Goal: Information Seeking & Learning: Check status

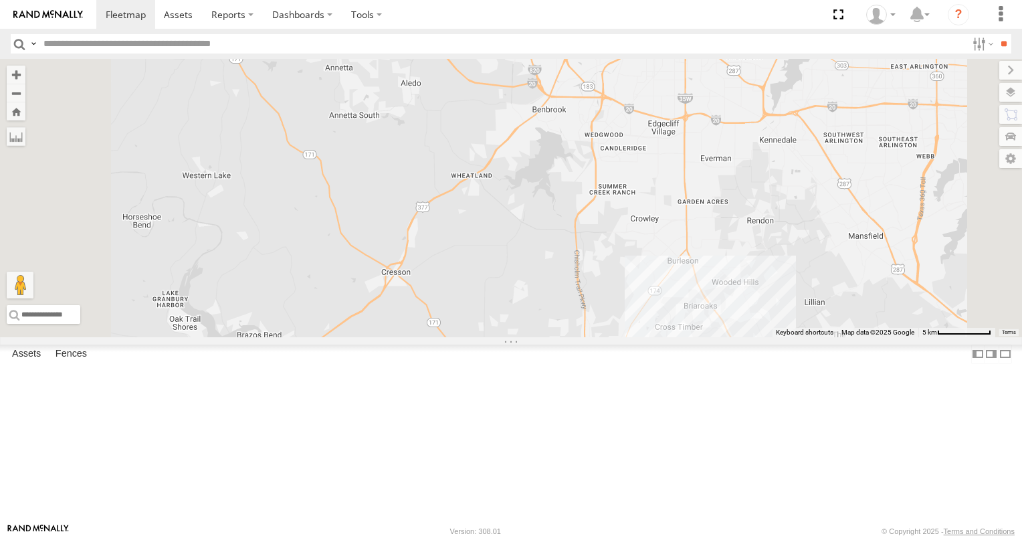
click at [0, 0] on link at bounding box center [0, 0] width 0 height 0
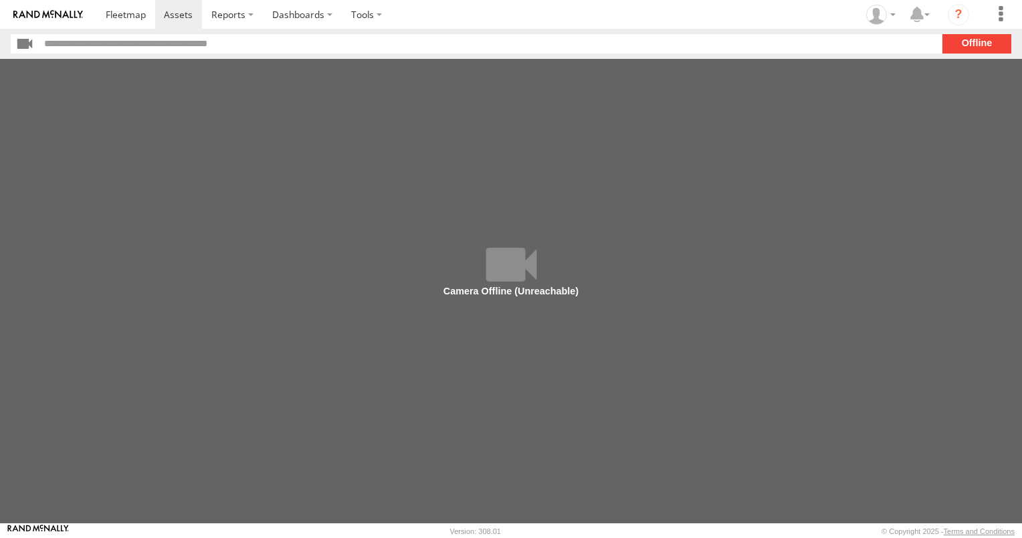
click at [502, 273] on main at bounding box center [511, 291] width 1022 height 464
click at [976, 49] on section "**" at bounding box center [511, 43] width 1001 height 19
click at [185, 18] on span at bounding box center [178, 14] width 29 height 13
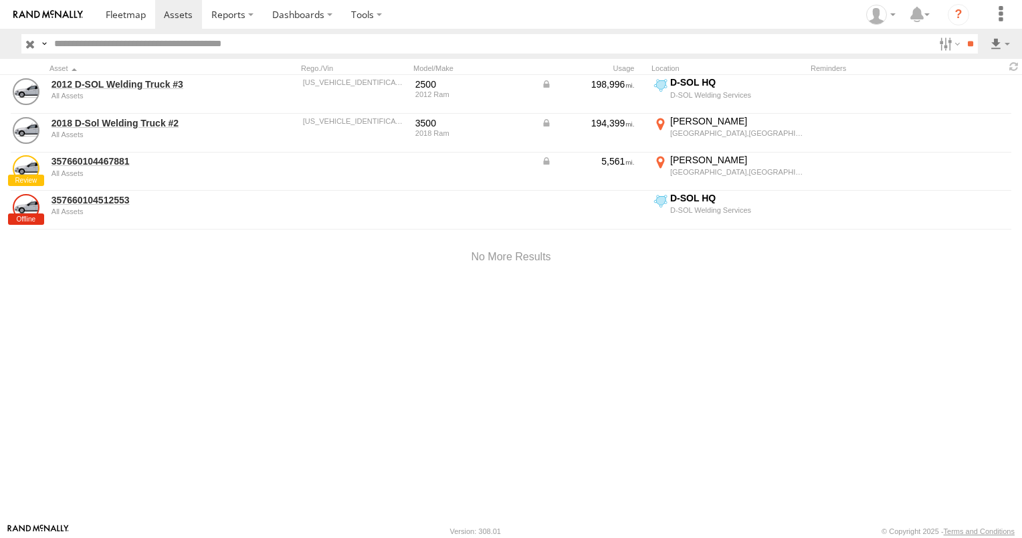
click at [70, 13] on img at bounding box center [48, 14] width 70 height 9
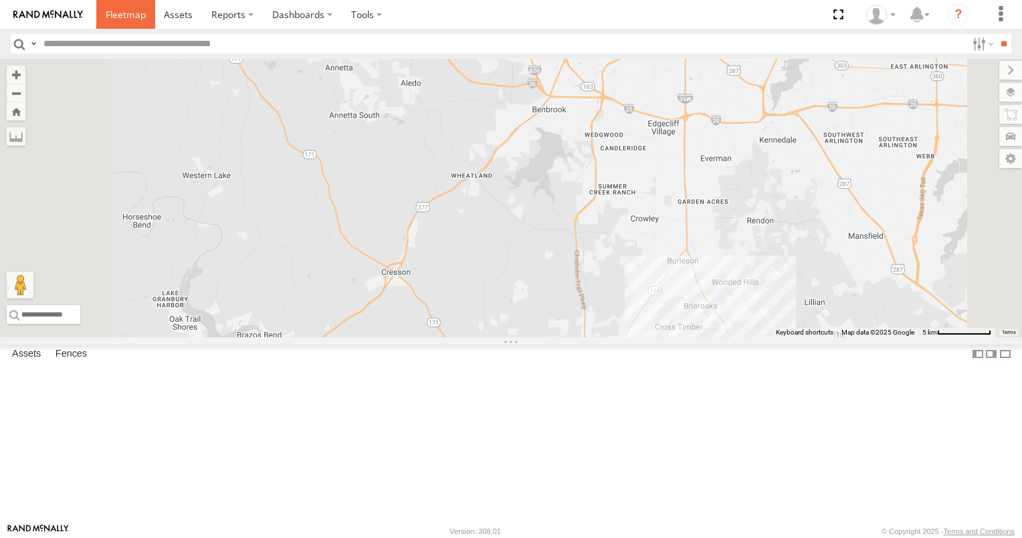
click at [134, 12] on span at bounding box center [126, 14] width 40 height 13
click at [0, 0] on div "2012 D-SOL Welding Truck #3" at bounding box center [0, 0] width 0 height 0
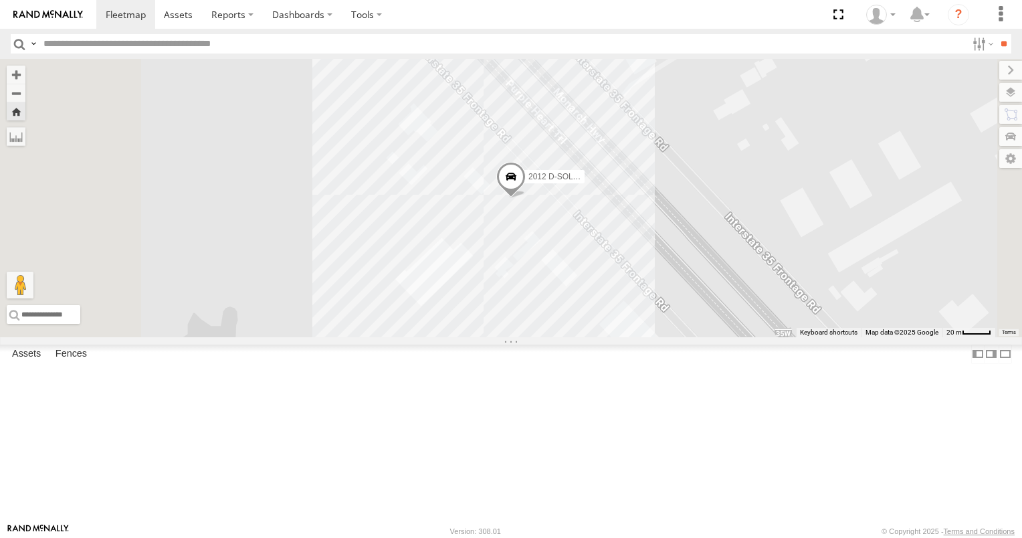
click at [0, 0] on link at bounding box center [0, 0] width 0 height 0
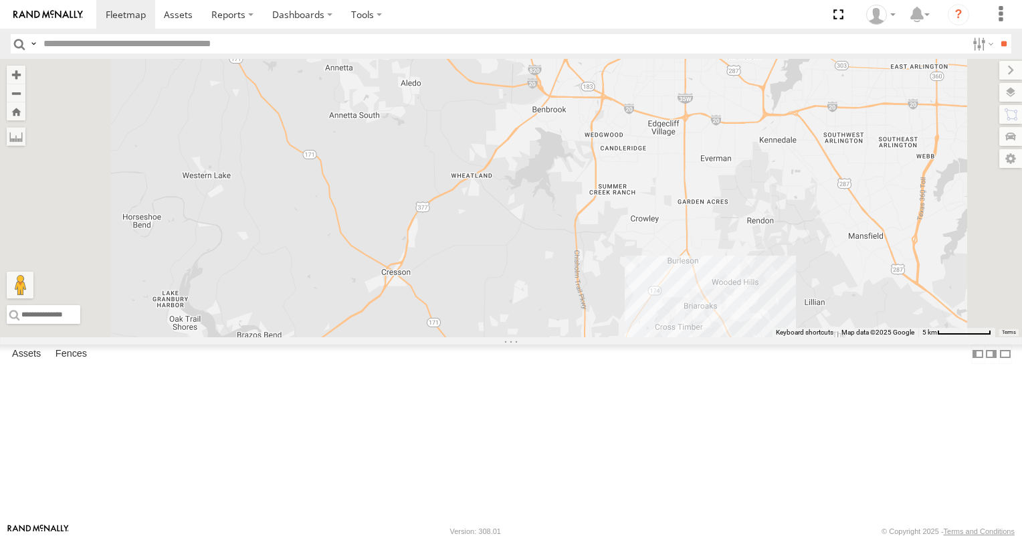
click at [0, 0] on link at bounding box center [0, 0] width 0 height 0
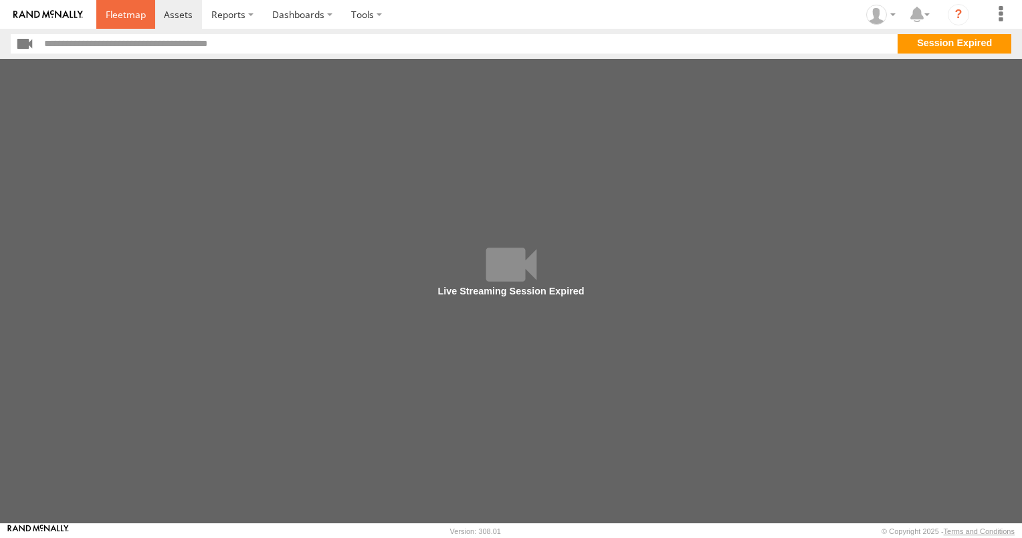
click at [136, 18] on span at bounding box center [126, 14] width 40 height 13
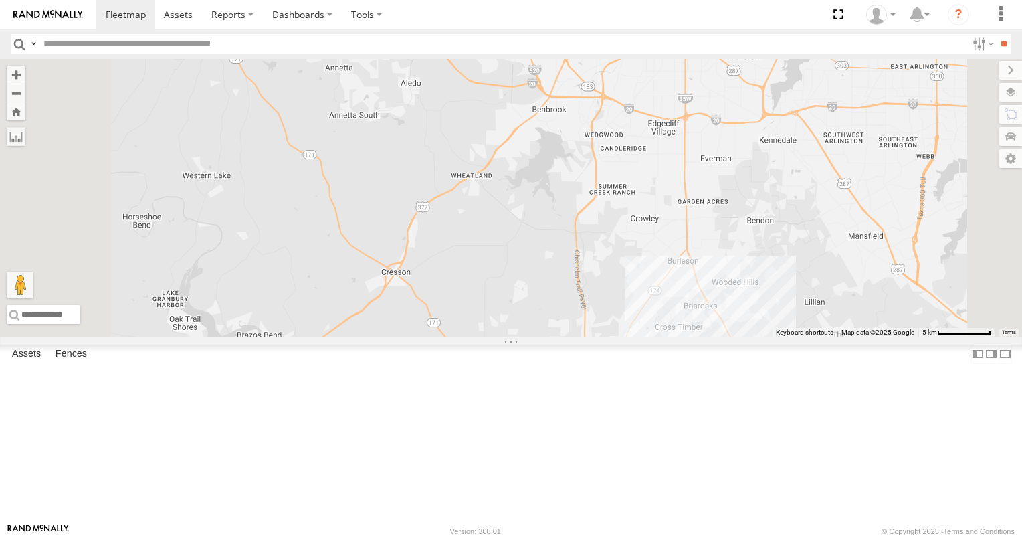
click at [0, 0] on link at bounding box center [0, 0] width 0 height 0
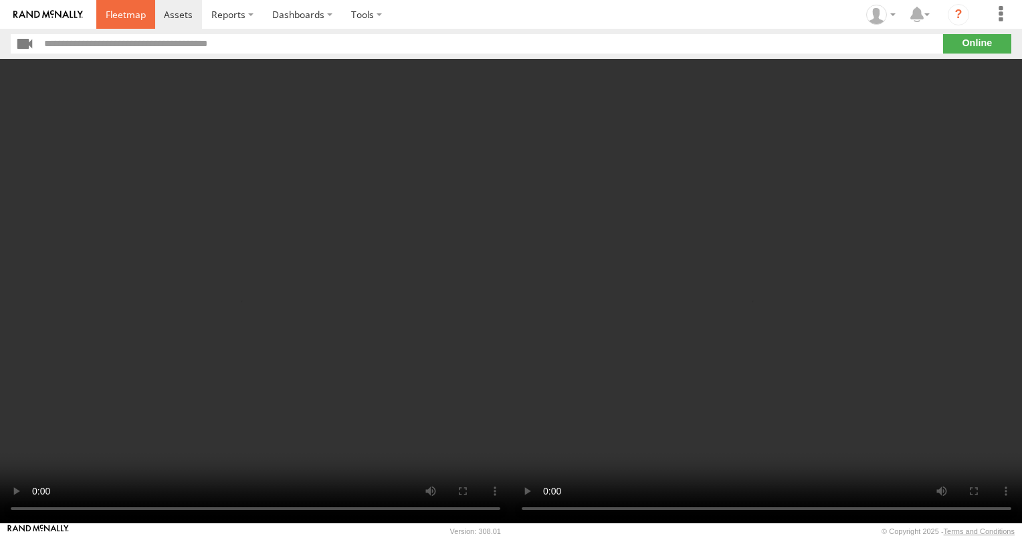
click at [131, 19] on span at bounding box center [126, 14] width 40 height 13
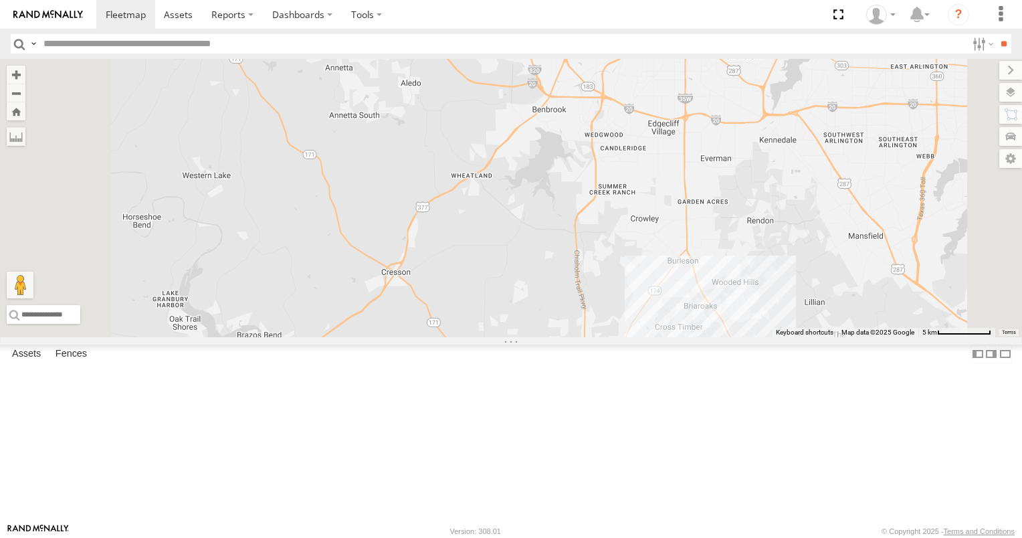
click at [0, 0] on link at bounding box center [0, 0] width 0 height 0
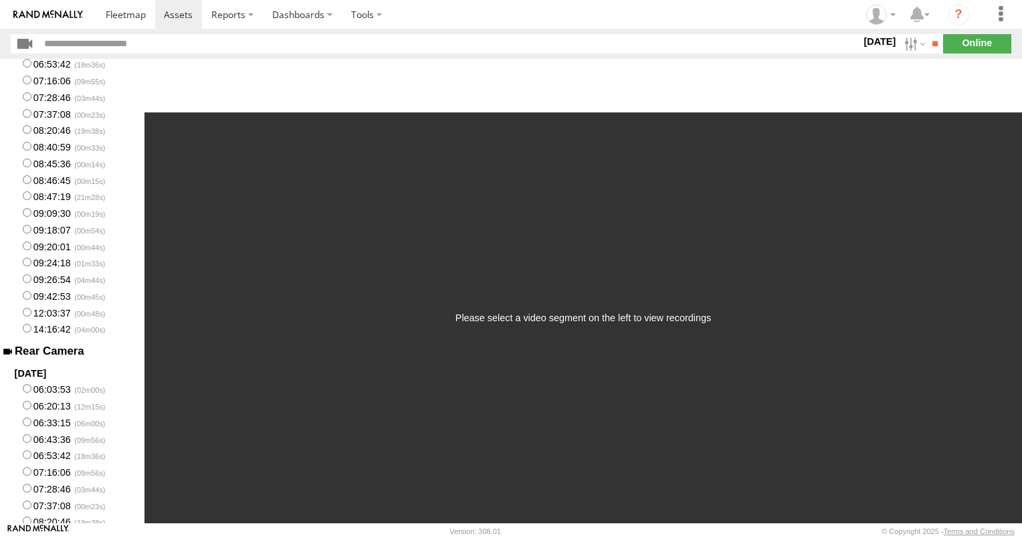
scroll to position [134, 0]
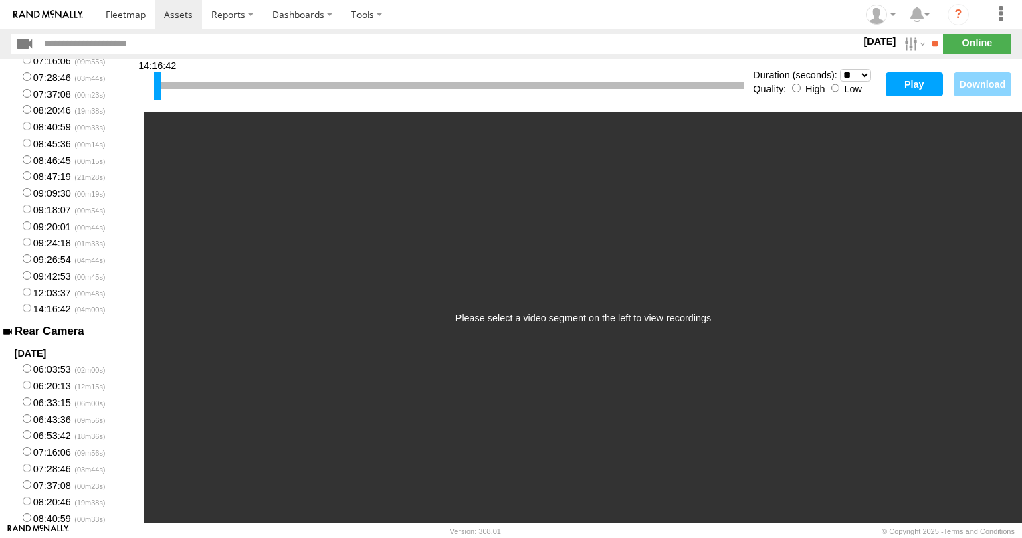
click at [930, 74] on button "Play" at bounding box center [915, 84] width 58 height 24
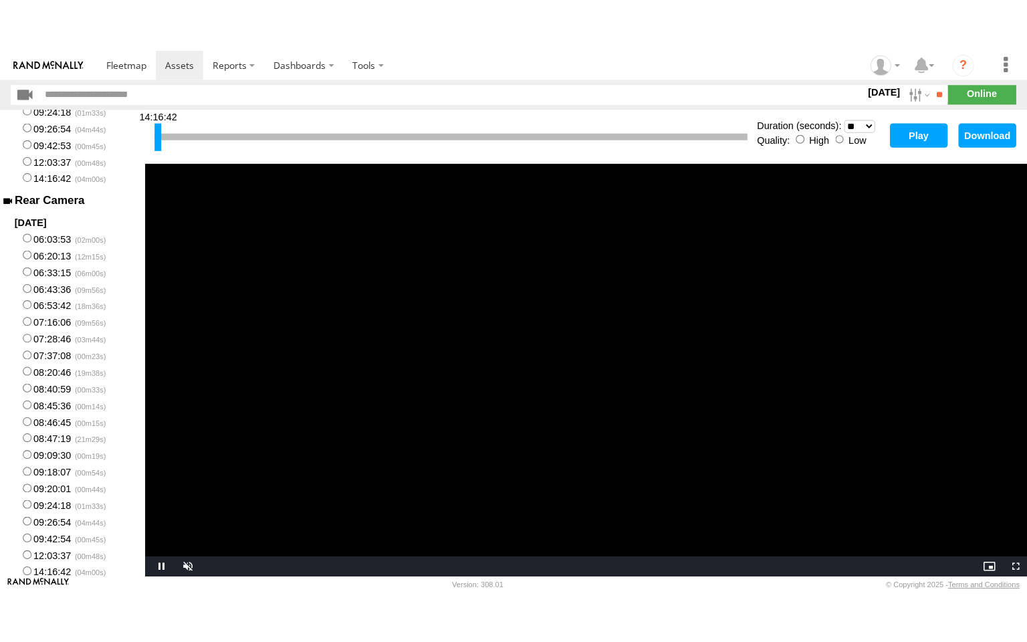
scroll to position [346, 0]
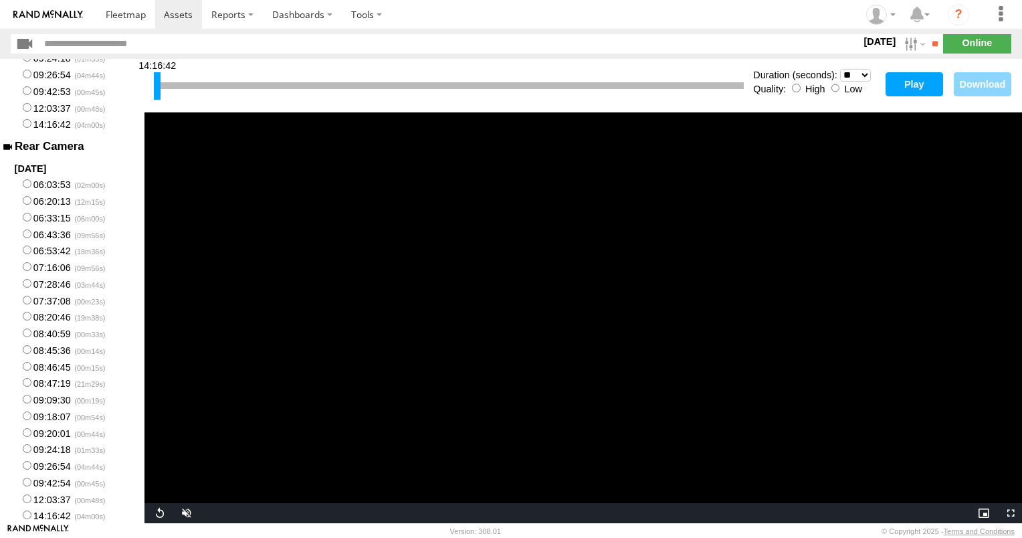
click at [916, 80] on button "Play" at bounding box center [915, 84] width 58 height 24
click at [682, 305] on video "Video Player" at bounding box center [583, 317] width 878 height 411
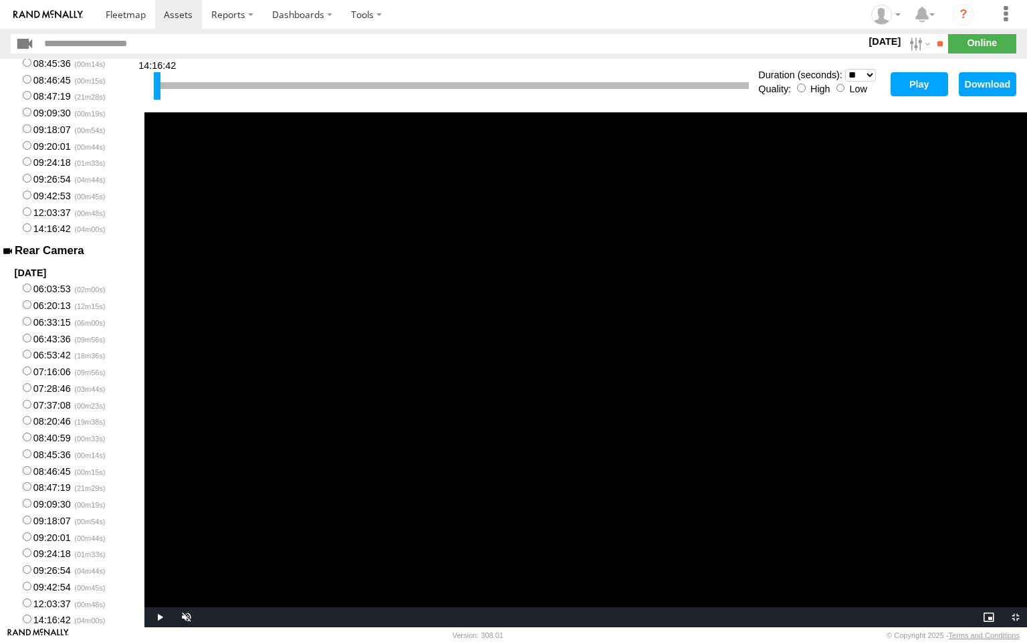
click at [694, 397] on video "Video Player" at bounding box center [585, 369] width 883 height 515
click at [697, 399] on video "Video Player" at bounding box center [585, 369] width 883 height 515
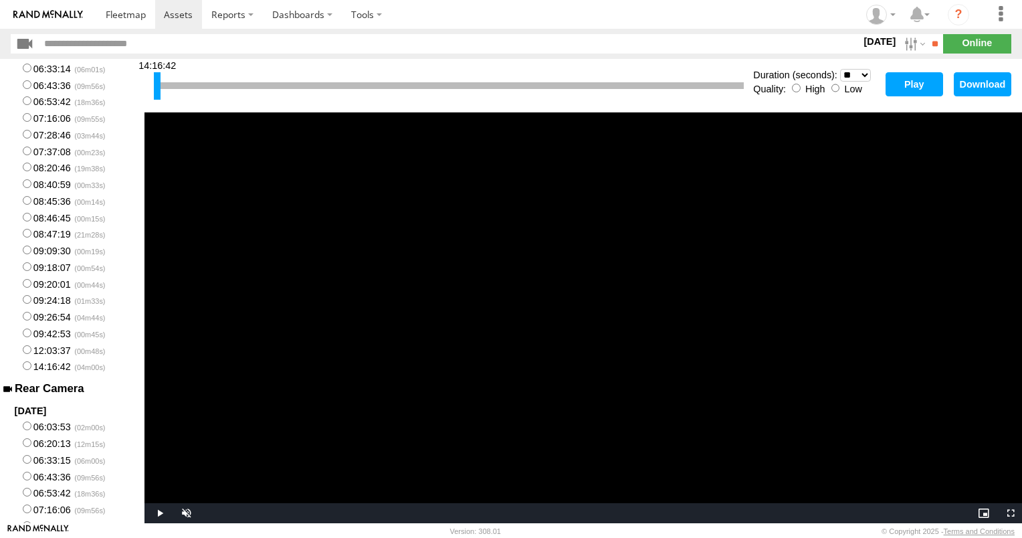
scroll to position [0, 0]
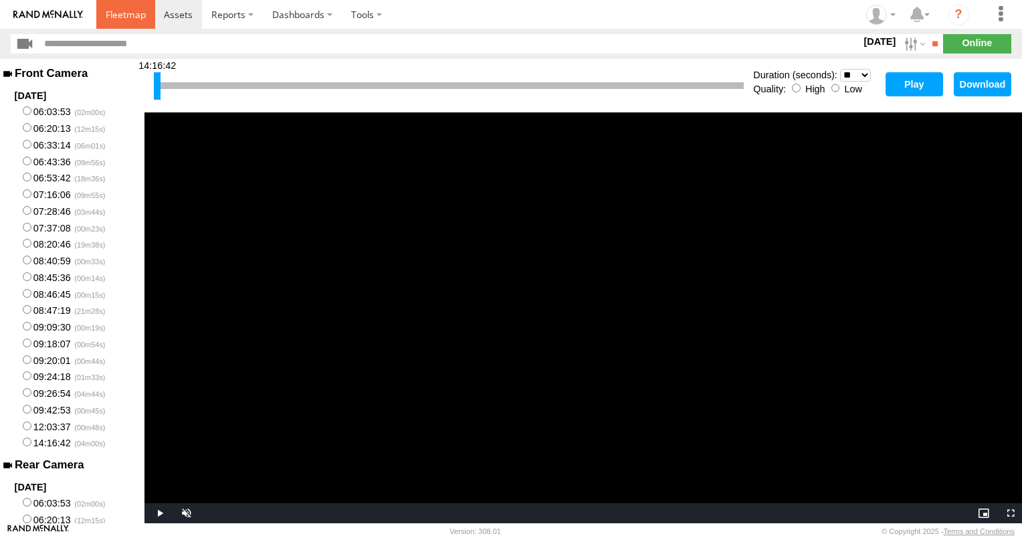
click at [131, 23] on link at bounding box center [125, 14] width 59 height 29
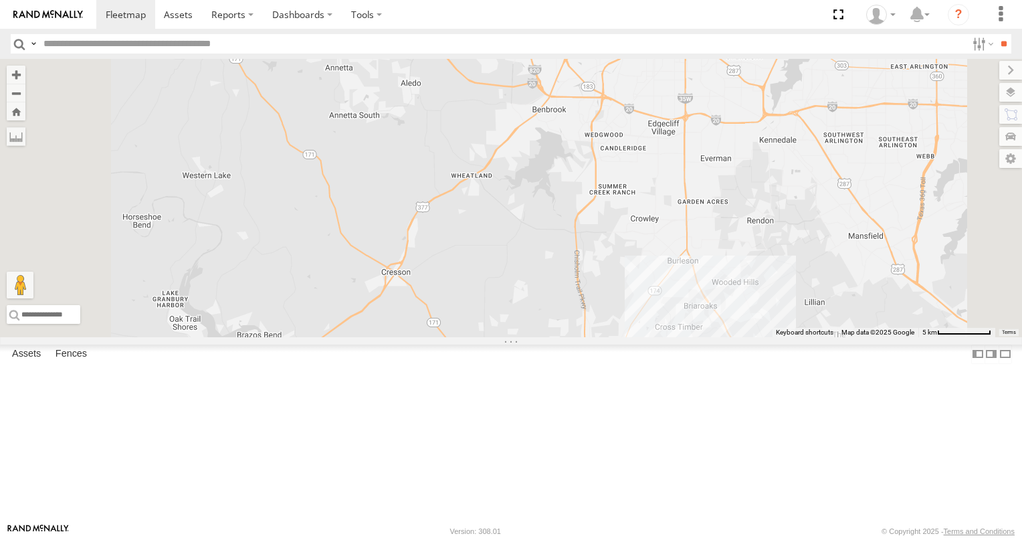
click at [0, 0] on link at bounding box center [0, 0] width 0 height 0
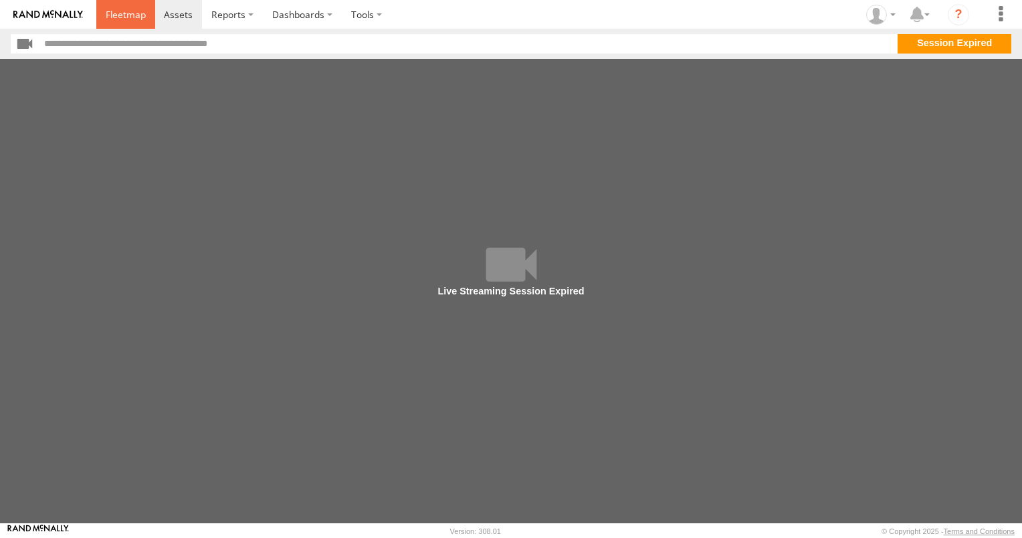
click at [136, 13] on span at bounding box center [126, 14] width 40 height 13
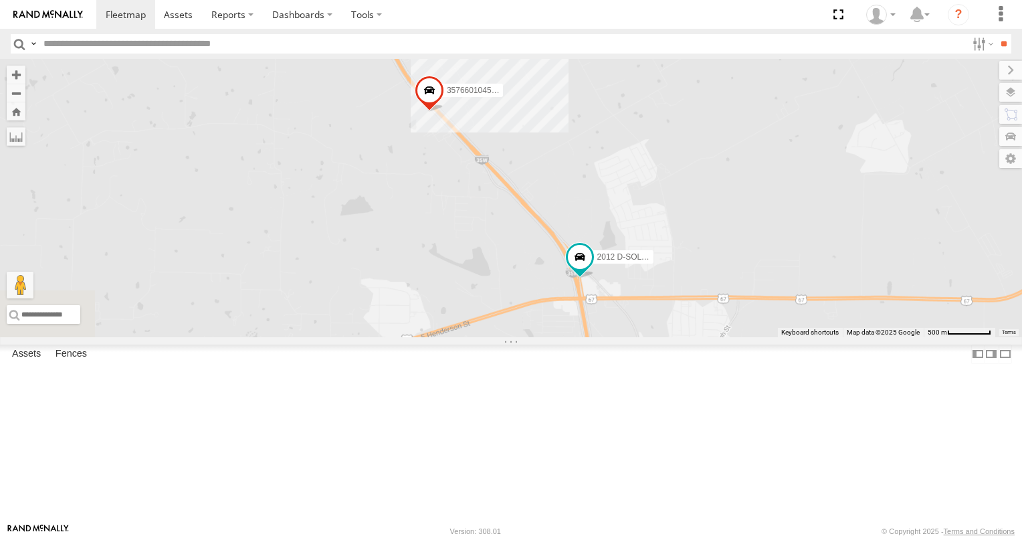
drag, startPoint x: 948, startPoint y: 453, endPoint x: 855, endPoint y: 162, distance: 306.1
click at [855, 162] on div "2012 D-SOL Welding Truck #3 357660104512553" at bounding box center [511, 198] width 1022 height 278
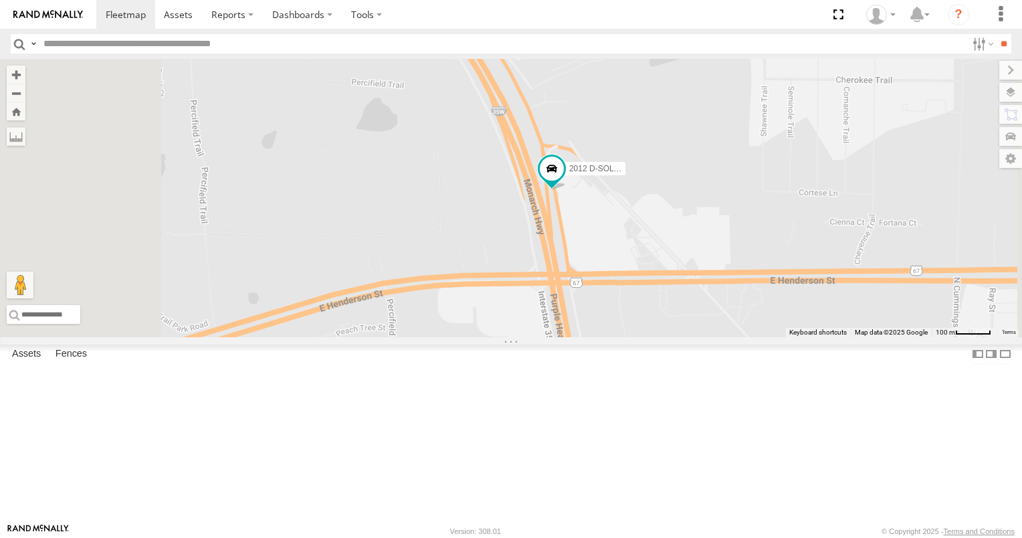
click at [0, 0] on link at bounding box center [0, 0] width 0 height 0
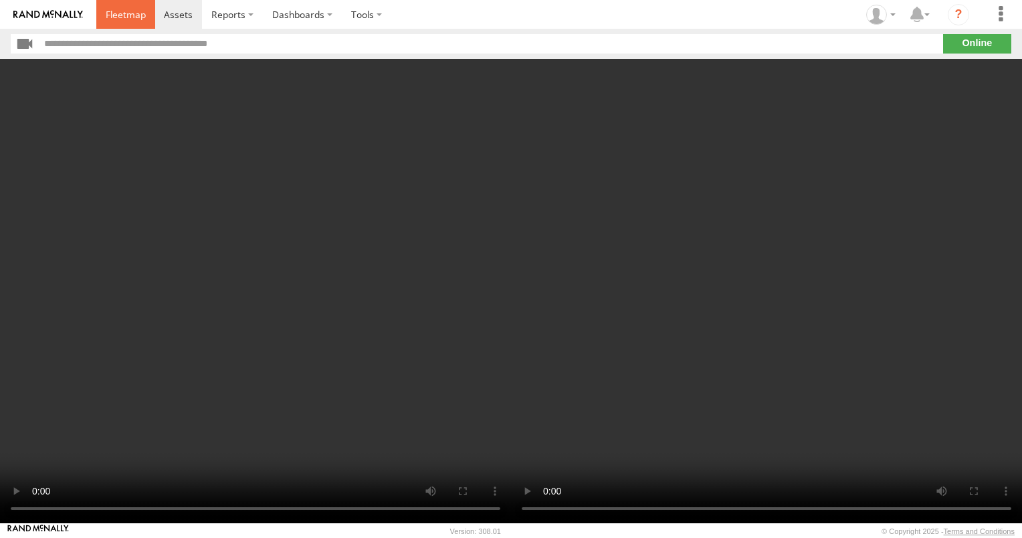
click at [125, 13] on span at bounding box center [126, 14] width 40 height 13
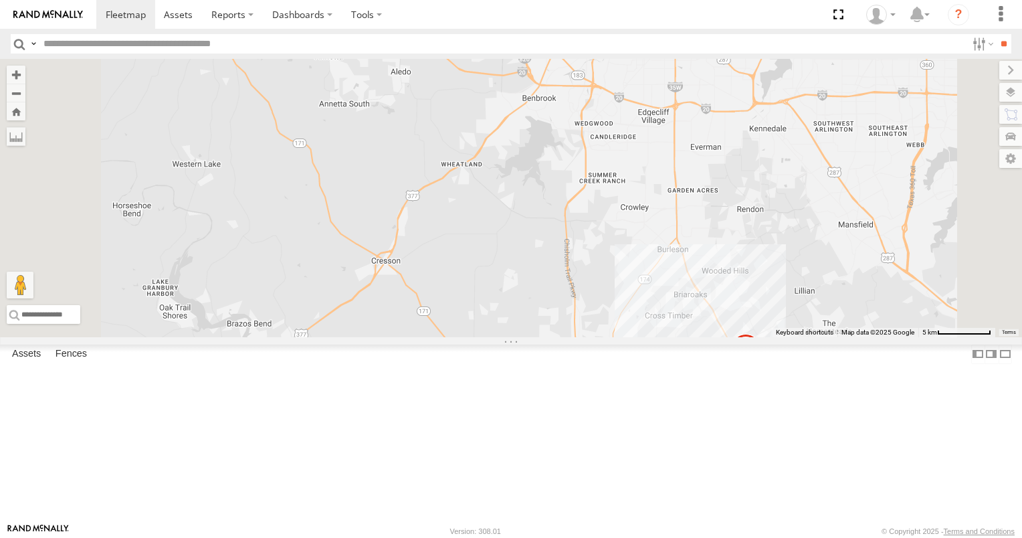
click at [0, 0] on link at bounding box center [0, 0] width 0 height 0
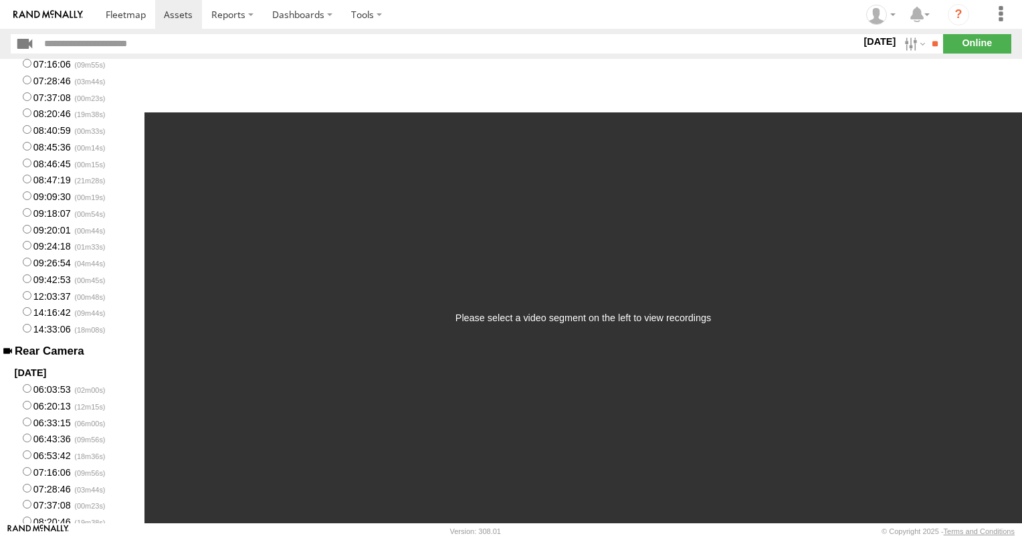
scroll to position [134, 0]
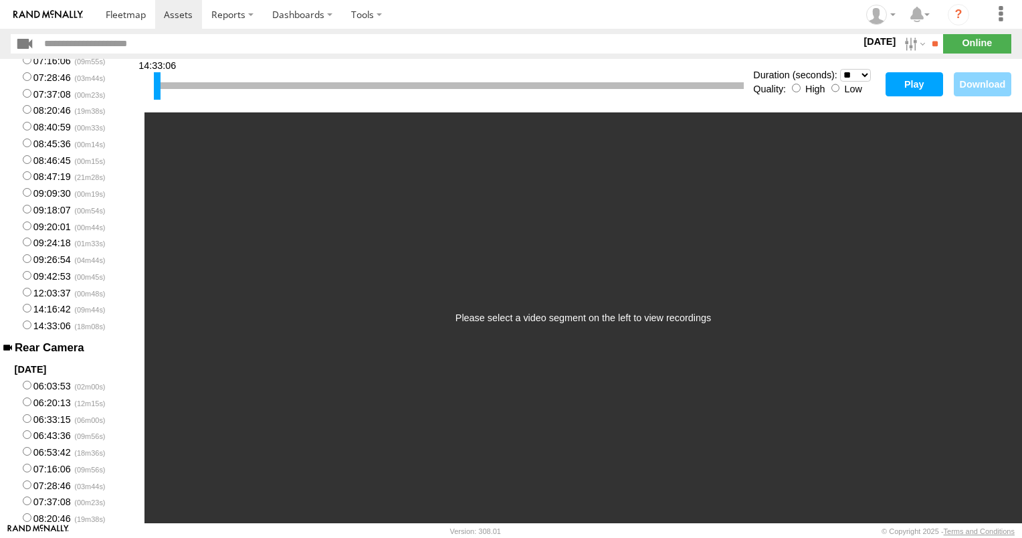
click at [57, 333] on label "14:33:06" at bounding box center [72, 324] width 144 height 17
click at [923, 87] on button "Play" at bounding box center [915, 84] width 58 height 24
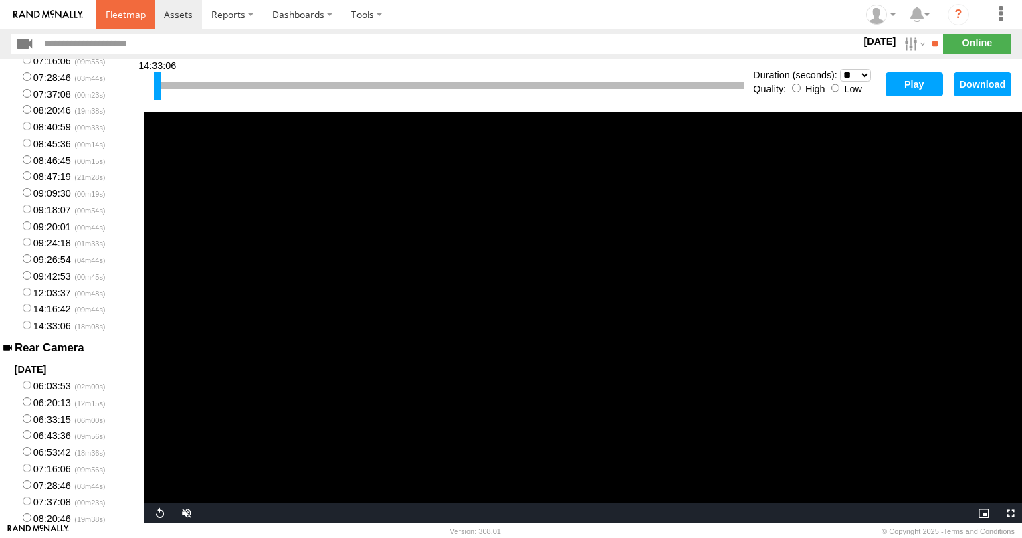
click at [112, 25] on link at bounding box center [125, 14] width 59 height 29
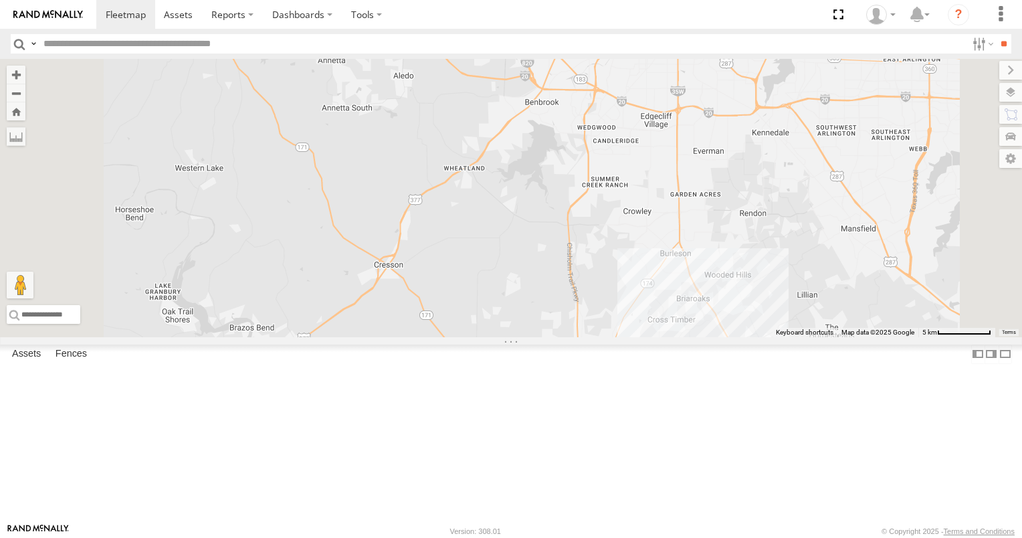
click at [0, 0] on link at bounding box center [0, 0] width 0 height 0
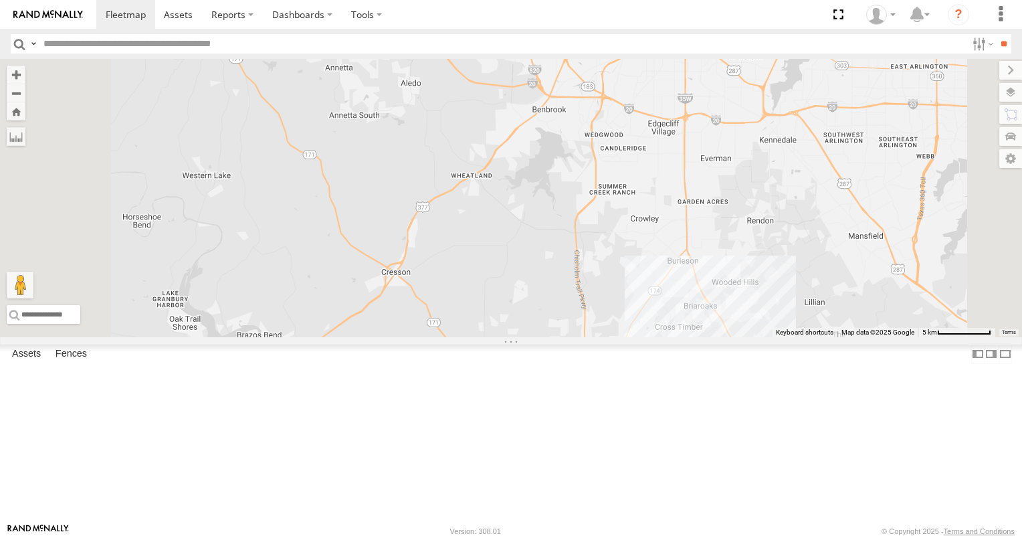
click at [0, 0] on span at bounding box center [0, 0] width 0 height 0
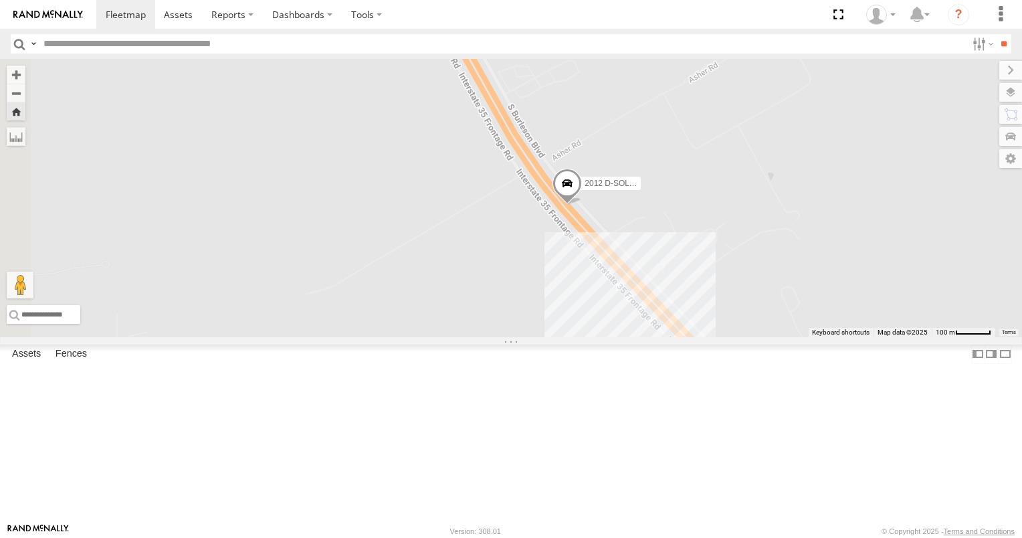
drag, startPoint x: 601, startPoint y: 210, endPoint x: 641, endPoint y: 298, distance: 96.4
click at [641, 298] on div "2012 D-SOL Welding Truck #3" at bounding box center [511, 198] width 1022 height 278
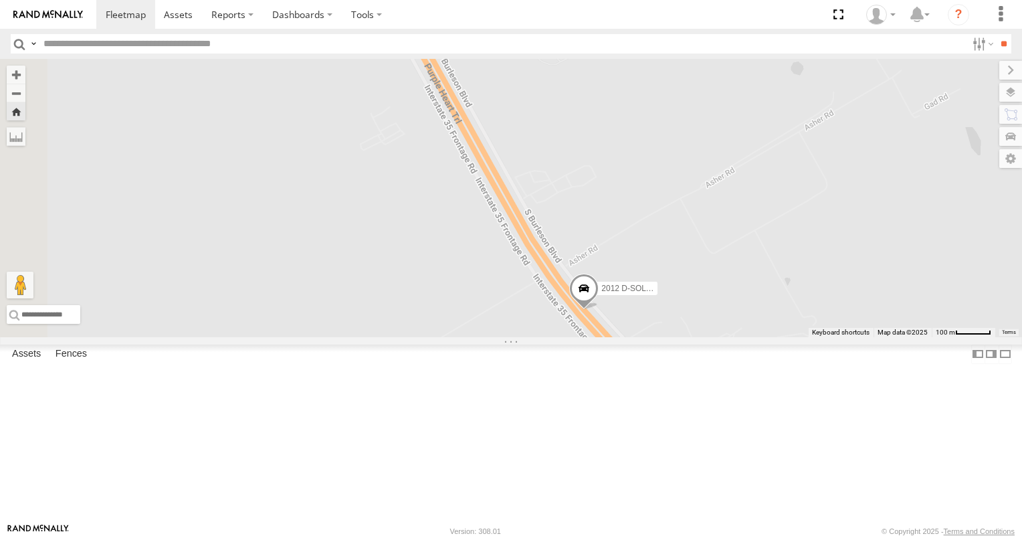
drag, startPoint x: 594, startPoint y: 202, endPoint x: 607, endPoint y: 275, distance: 74.1
click at [607, 275] on div "2012 D-SOL Welding Truck #3" at bounding box center [511, 198] width 1022 height 278
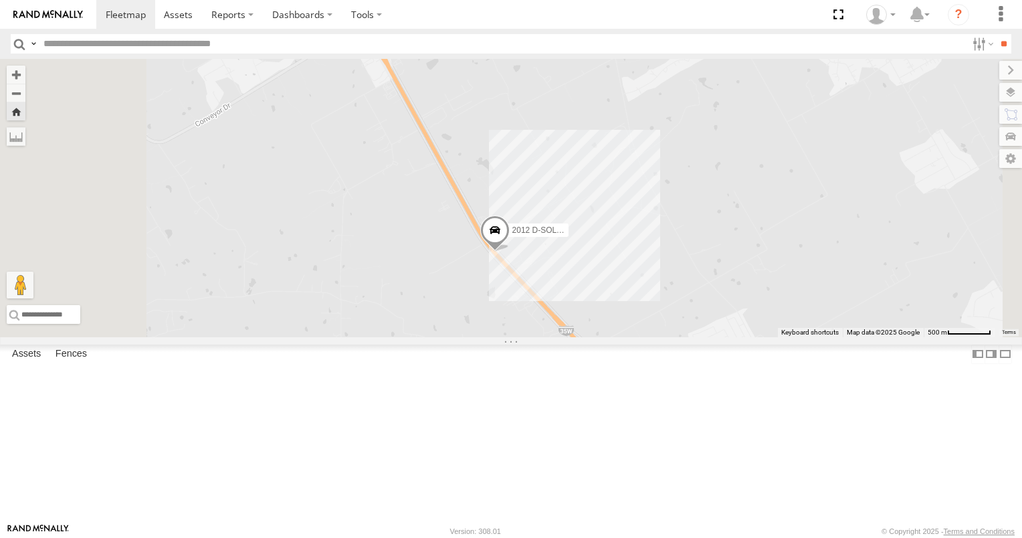
drag, startPoint x: 554, startPoint y: 162, endPoint x: 596, endPoint y: 251, distance: 98.4
click at [596, 251] on div "2012 D-SOL Welding Truck #3" at bounding box center [511, 198] width 1022 height 278
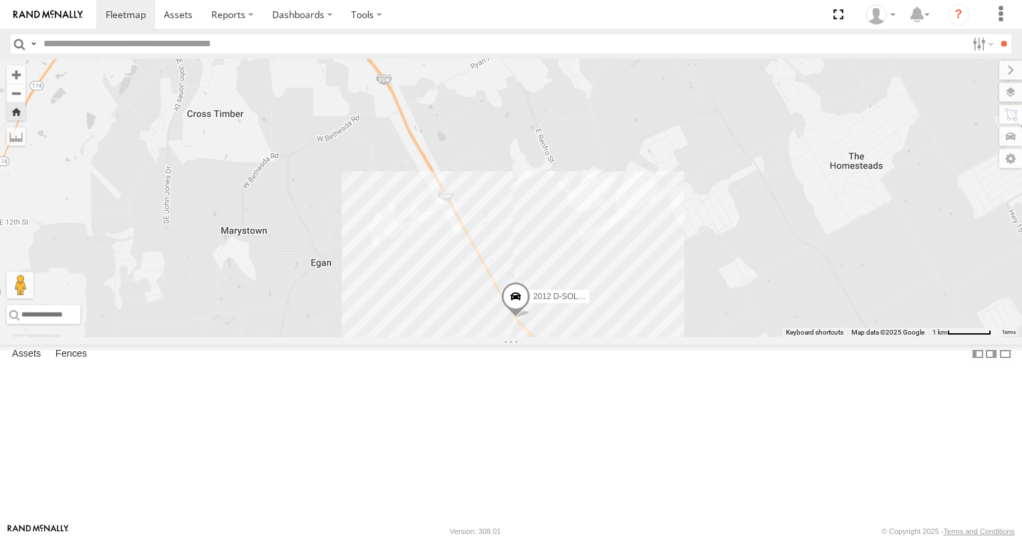
drag, startPoint x: 546, startPoint y: 181, endPoint x: 601, endPoint y: 294, distance: 126.5
click at [601, 294] on div "2012 D-SOL Welding Truck #3" at bounding box center [511, 198] width 1022 height 278
click at [0, 0] on link at bounding box center [0, 0] width 0 height 0
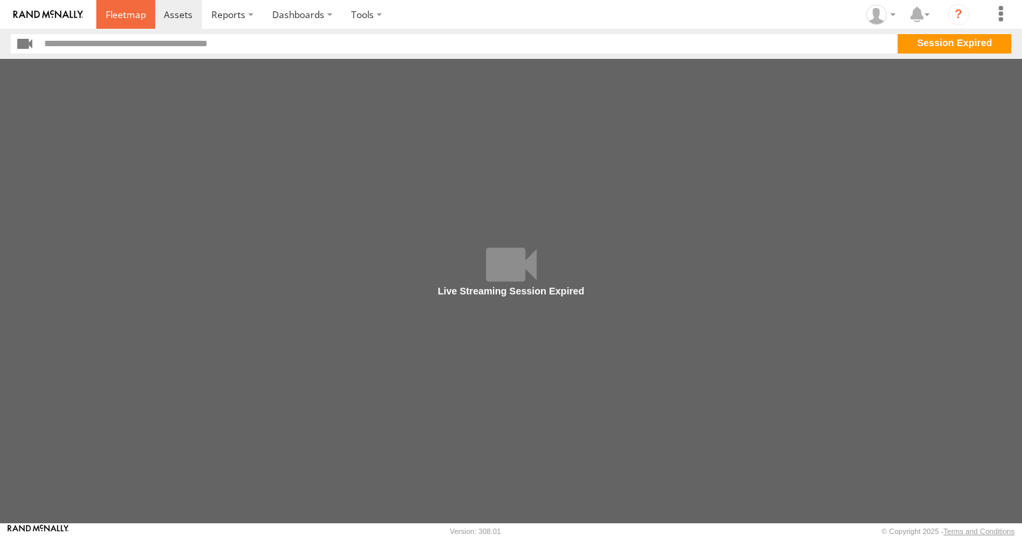
click at [139, 12] on span at bounding box center [126, 14] width 40 height 13
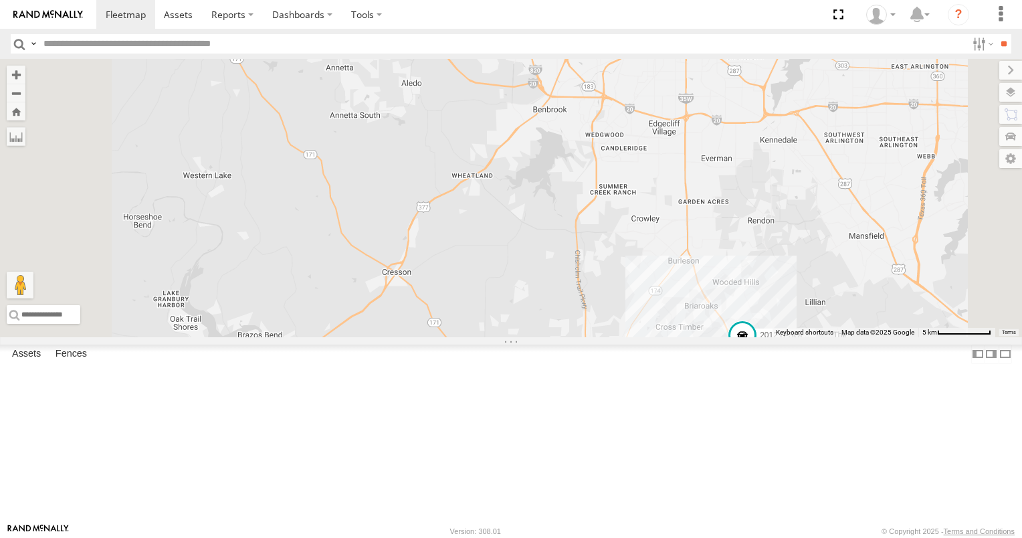
click at [0, 0] on span at bounding box center [0, 0] width 0 height 0
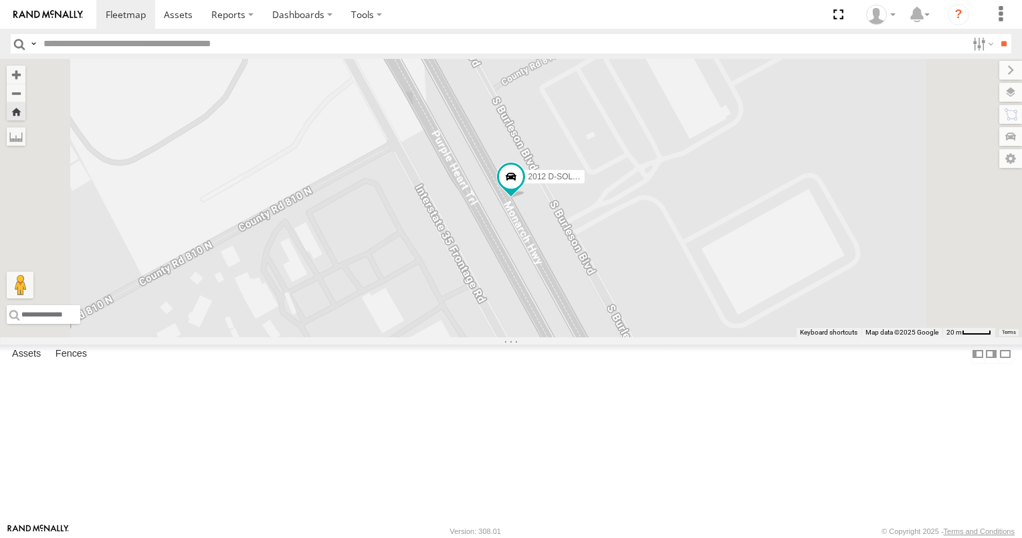
click at [0, 0] on link at bounding box center [0, 0] width 0 height 0
click at [0, 0] on span at bounding box center [0, 0] width 0 height 0
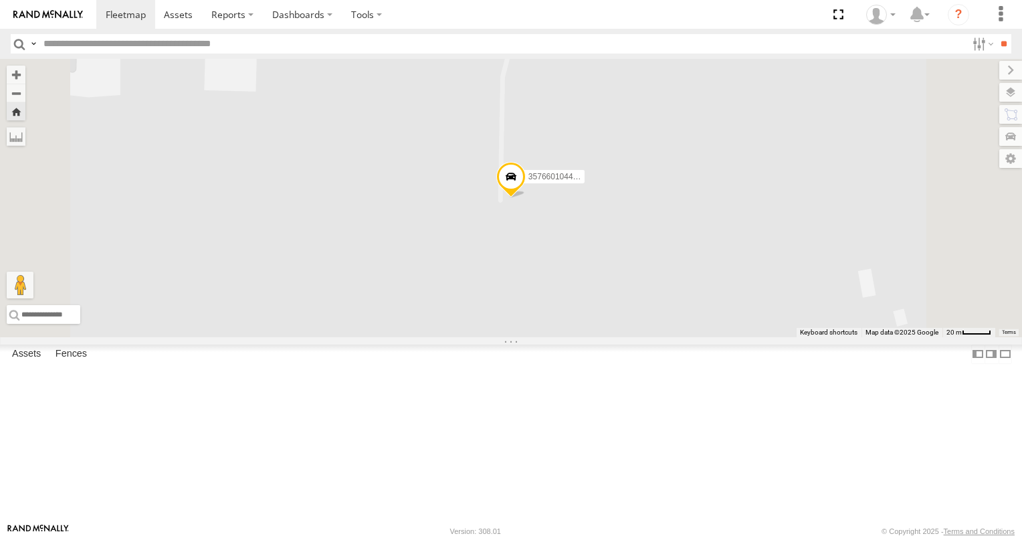
click at [0, 0] on span at bounding box center [0, 0] width 0 height 0
click at [0, 0] on link at bounding box center [0, 0] width 0 height 0
click at [0, 0] on span at bounding box center [0, 0] width 0 height 0
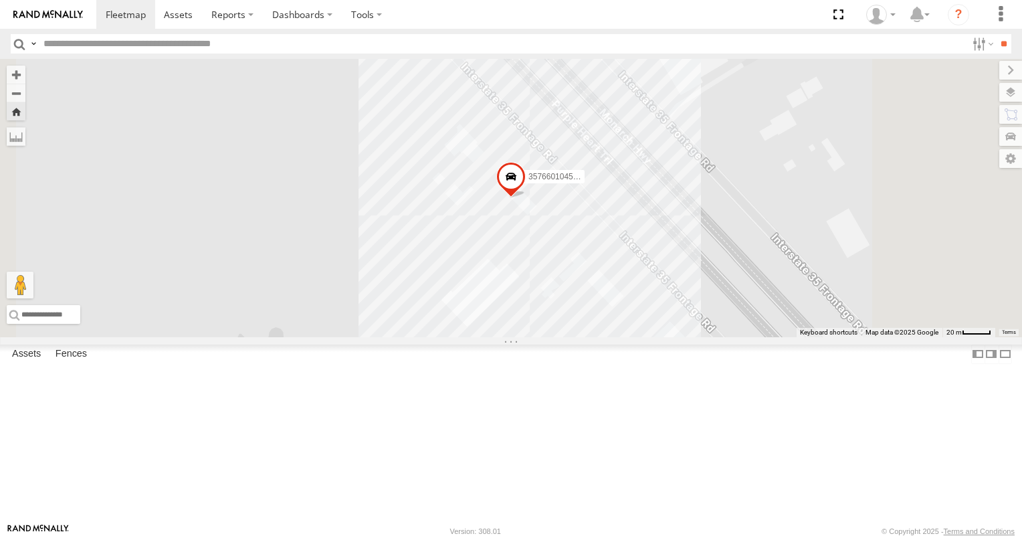
click at [0, 0] on span at bounding box center [0, 0] width 0 height 0
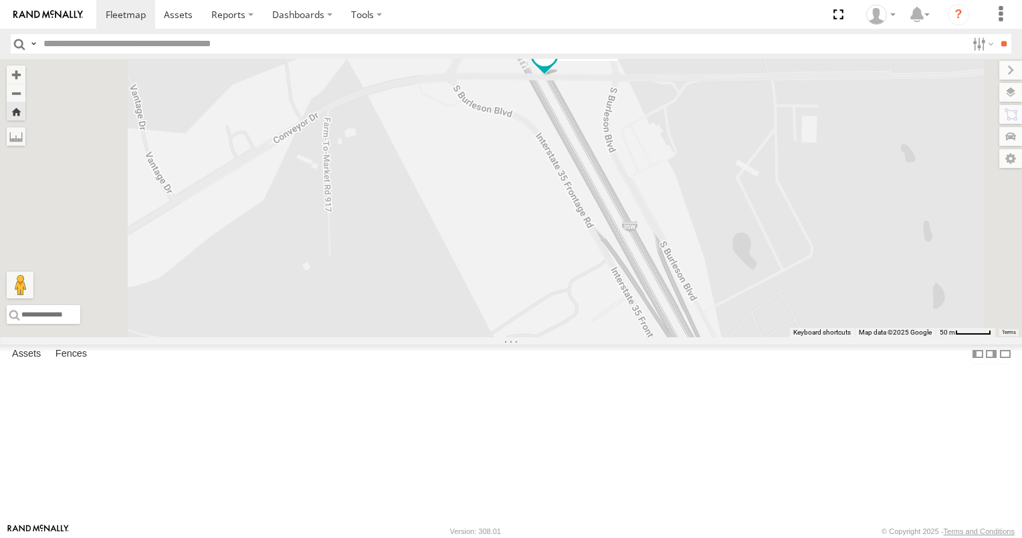
drag, startPoint x: 824, startPoint y: 382, endPoint x: 799, endPoint y: 224, distance: 159.8
click at [807, 245] on div "2012 D-SOL Welding Truck #3" at bounding box center [511, 198] width 1022 height 278
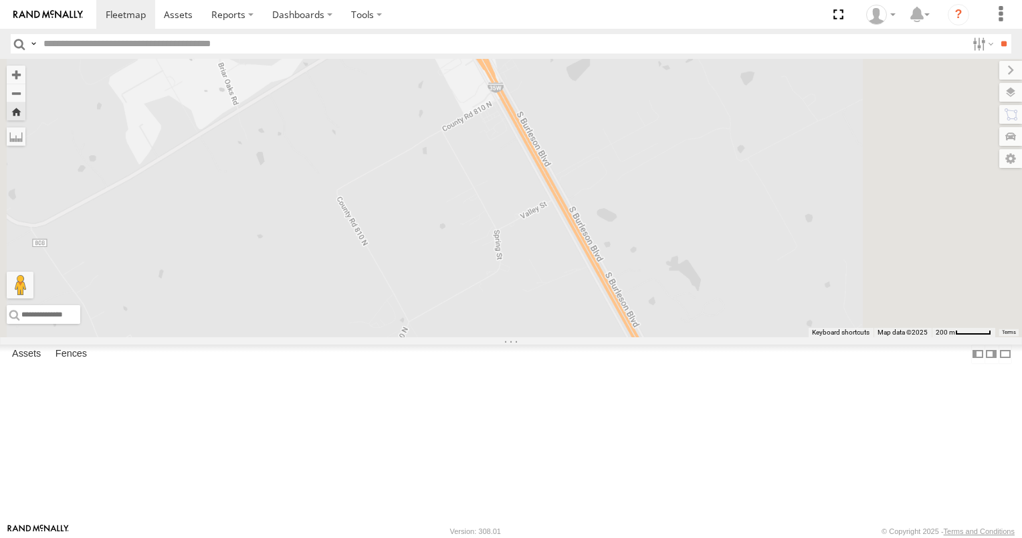
drag, startPoint x: 841, startPoint y: 310, endPoint x: 714, endPoint y: 212, distance: 160.7
click at [714, 212] on div "2012 D-SOL Welding Truck #3" at bounding box center [511, 198] width 1022 height 278
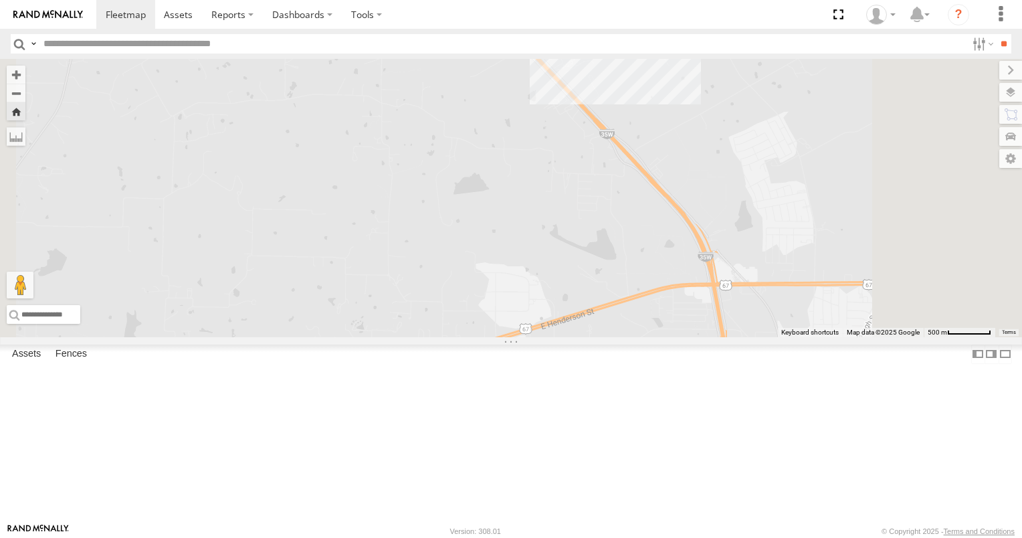
drag, startPoint x: 847, startPoint y: 362, endPoint x: 751, endPoint y: 152, distance: 230.4
click at [751, 152] on div "2012 D-SOL Welding Truck #3" at bounding box center [511, 198] width 1022 height 278
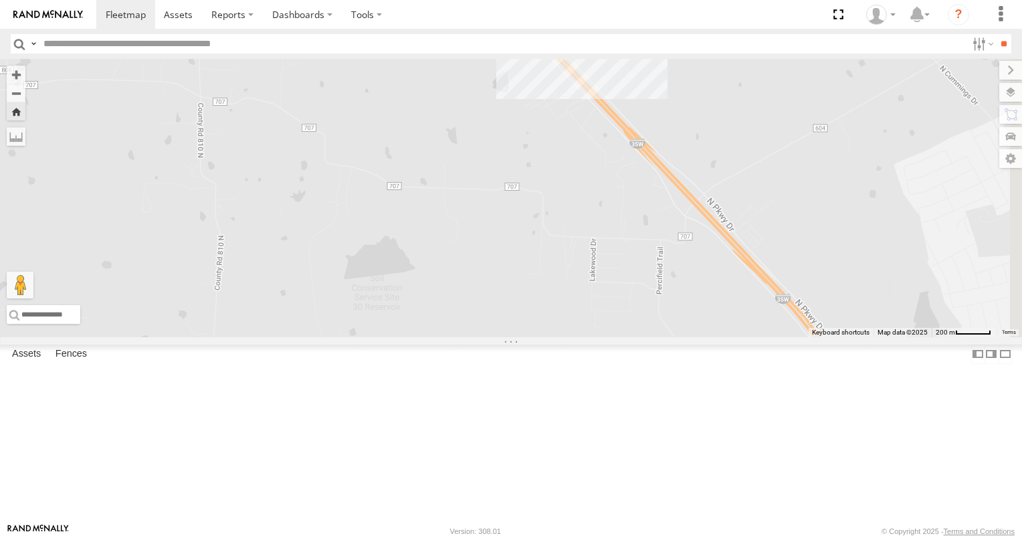
drag, startPoint x: 920, startPoint y: 356, endPoint x: 746, endPoint y: 211, distance: 226.4
click at [746, 211] on div "2012 D-SOL Welding Truck #3" at bounding box center [511, 198] width 1022 height 278
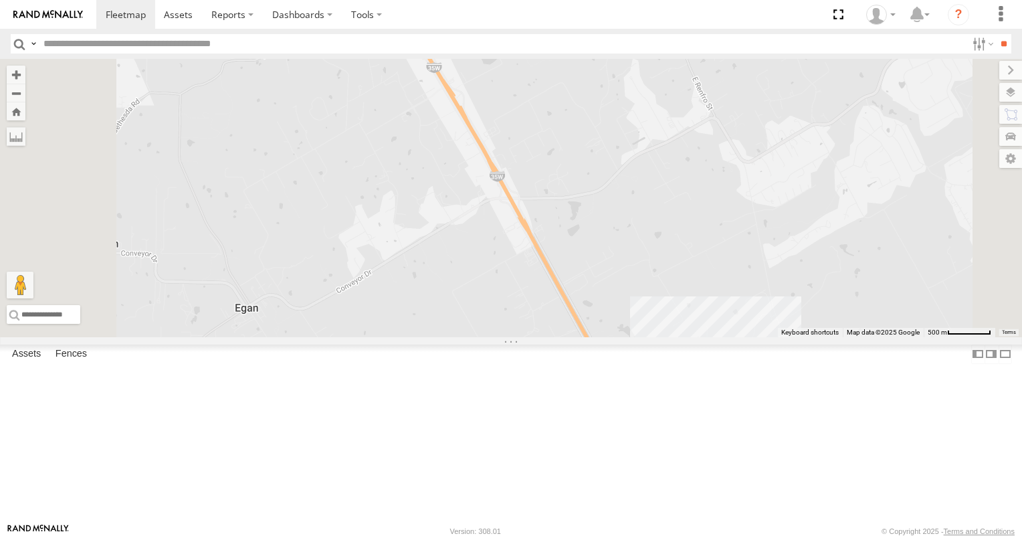
click at [0, 0] on link at bounding box center [0, 0] width 0 height 0
click at [0, 0] on span at bounding box center [0, 0] width 0 height 0
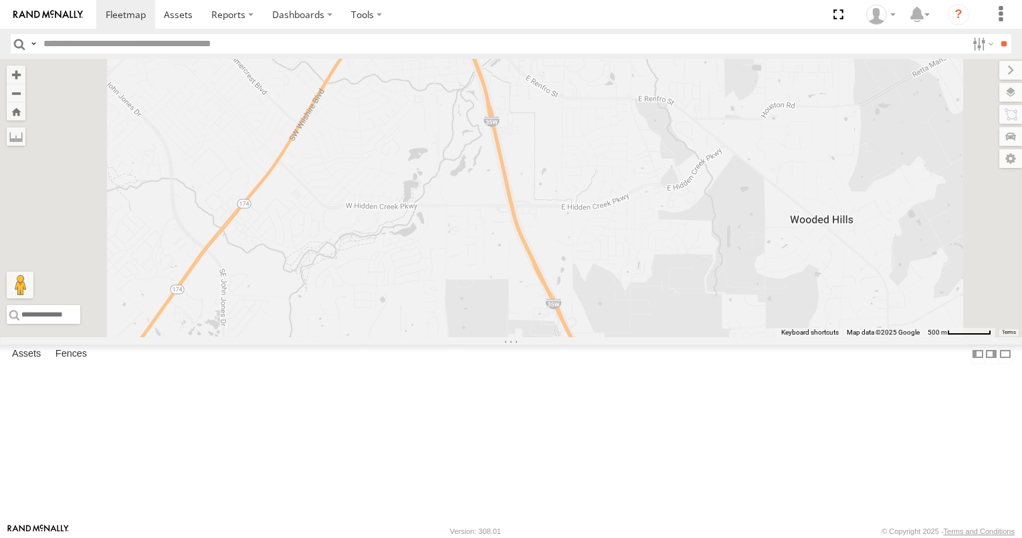
click at [0, 0] on link at bounding box center [0, 0] width 0 height 0
click at [0, 0] on span at bounding box center [0, 0] width 0 height 0
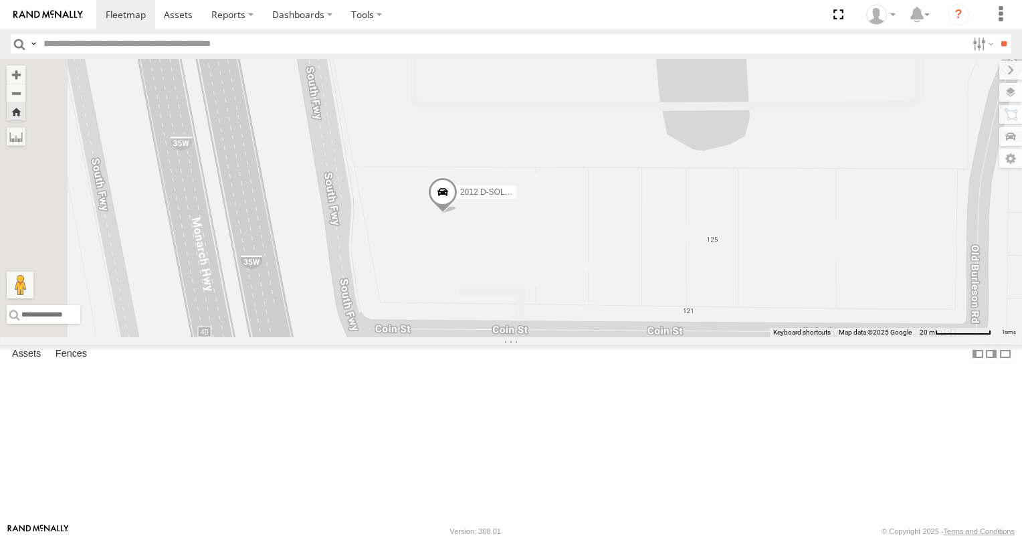
drag, startPoint x: 628, startPoint y: 314, endPoint x: 726, endPoint y: 220, distance: 135.8
click at [726, 220] on div "2012 D-SOL Welding Truck #3" at bounding box center [511, 198] width 1022 height 278
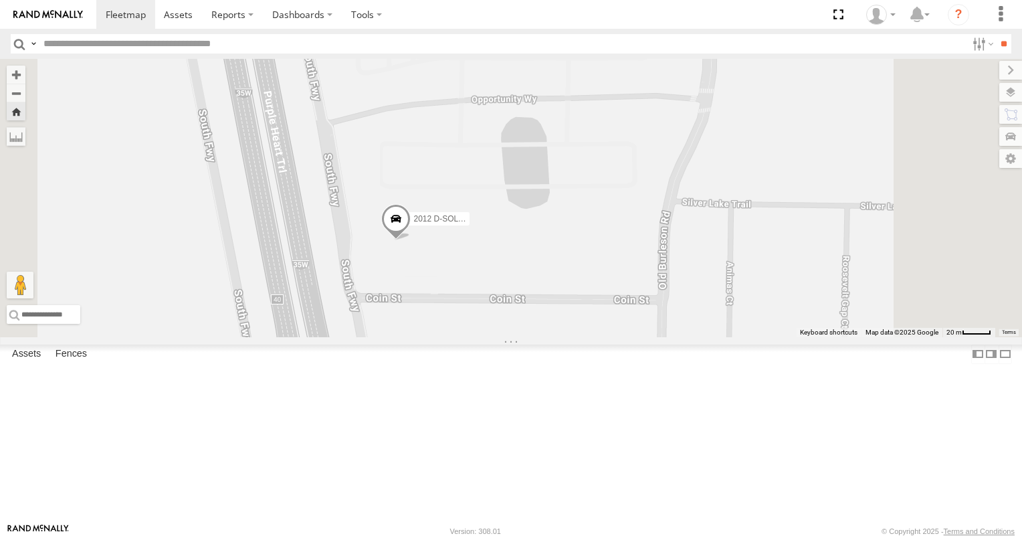
click at [527, 337] on div "2012 D-SOL Welding Truck #3" at bounding box center [511, 198] width 1022 height 278
click at [0, 0] on link at bounding box center [0, 0] width 0 height 0
click at [0, 0] on span at bounding box center [0, 0] width 0 height 0
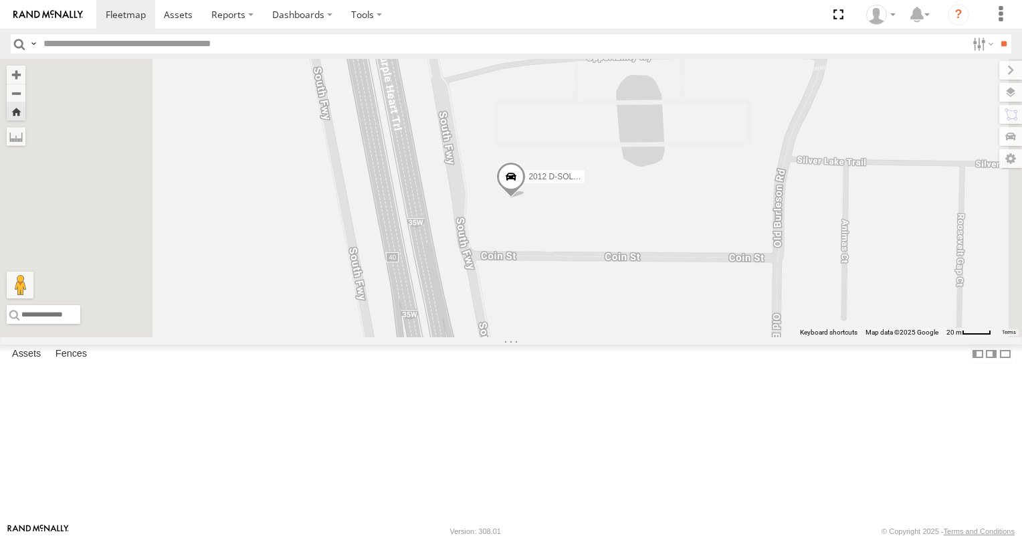
click at [0, 0] on span at bounding box center [0, 0] width 0 height 0
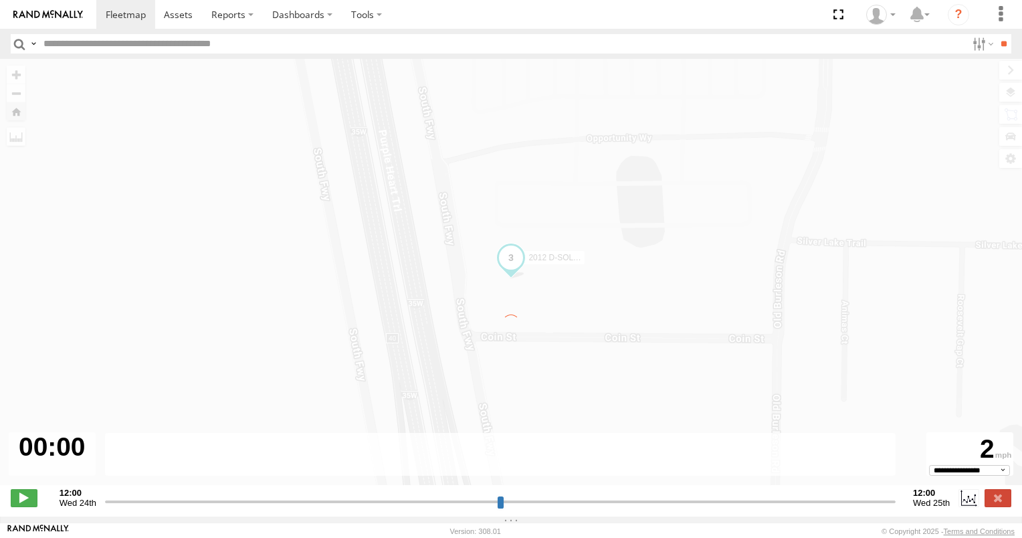
type input "**********"
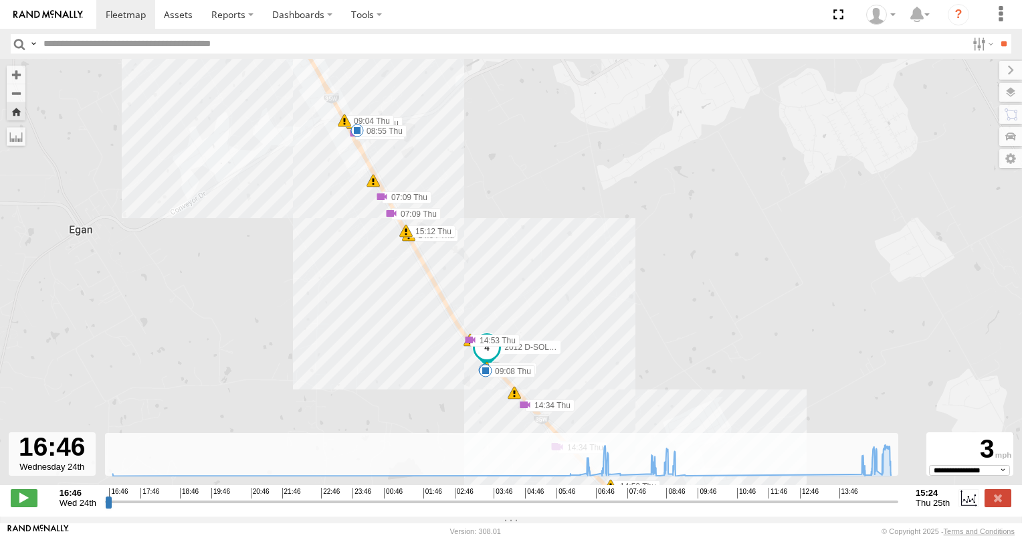
drag, startPoint x: 631, startPoint y: 330, endPoint x: 688, endPoint y: 213, distance: 129.8
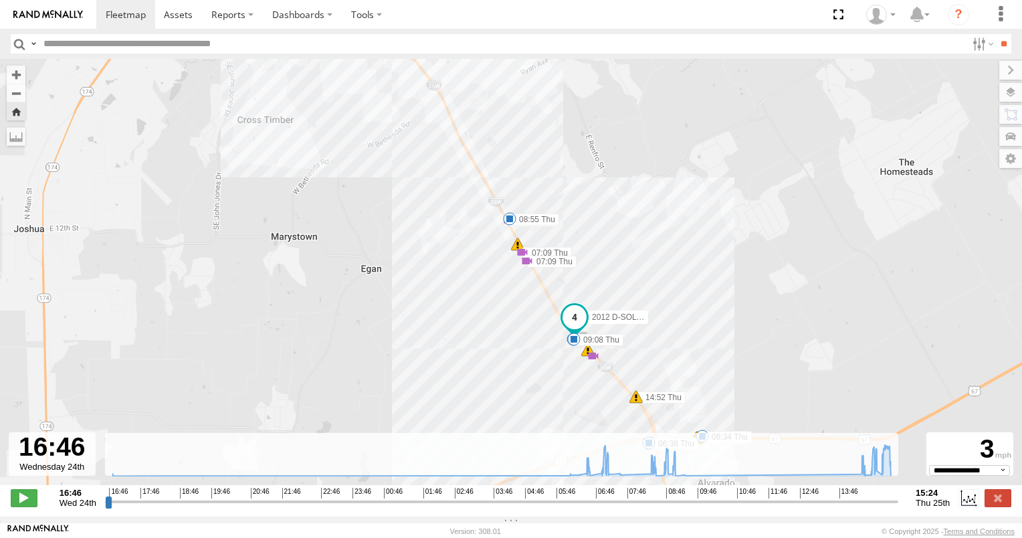
drag, startPoint x: 530, startPoint y: 191, endPoint x: 563, endPoint y: 229, distance: 50.3
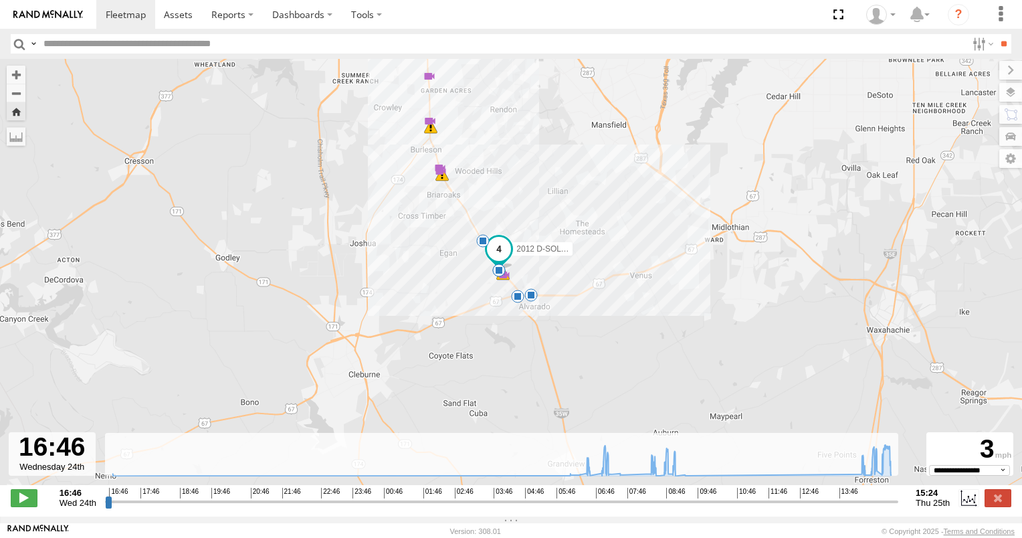
drag, startPoint x: 449, startPoint y: 148, endPoint x: 467, endPoint y: 172, distance: 29.2
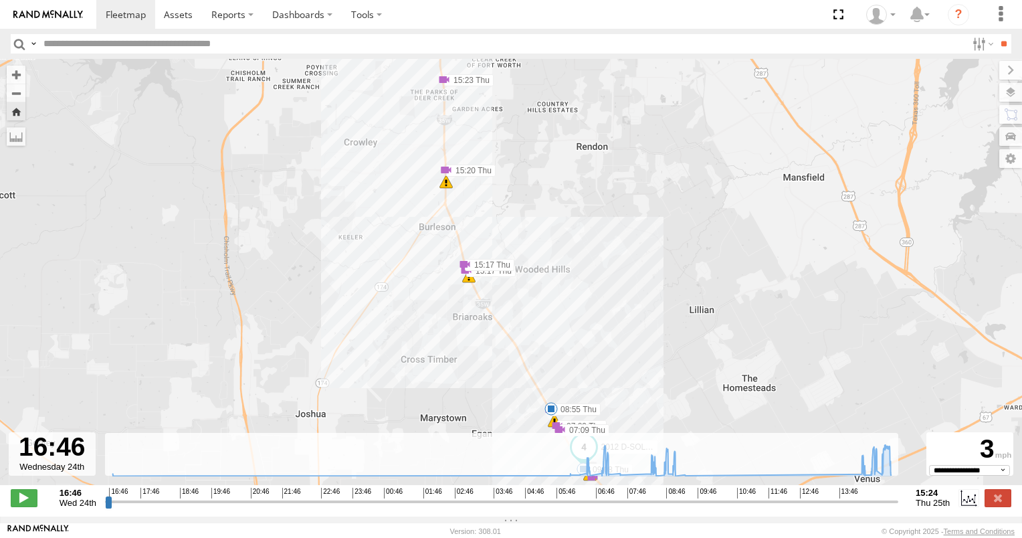
drag, startPoint x: 476, startPoint y: 174, endPoint x: 495, endPoint y: 263, distance: 90.9
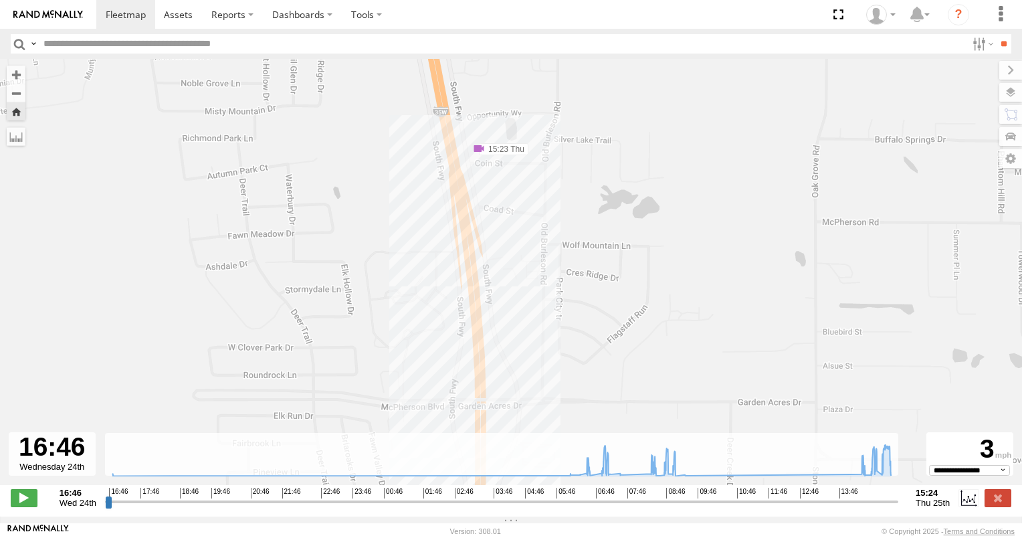
click at [476, 152] on span at bounding box center [478, 148] width 13 height 13
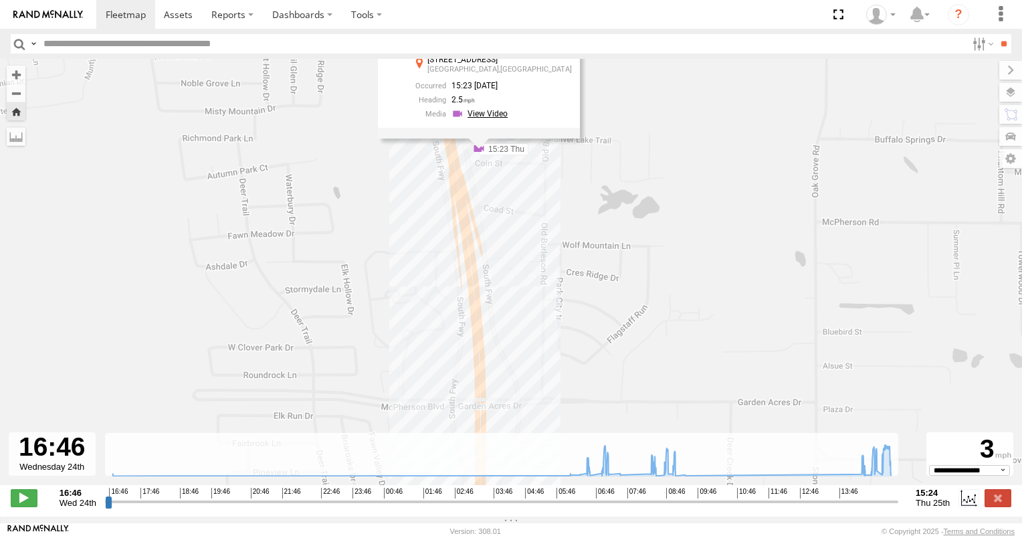
click at [508, 116] on link at bounding box center [481, 114] width 60 height 13
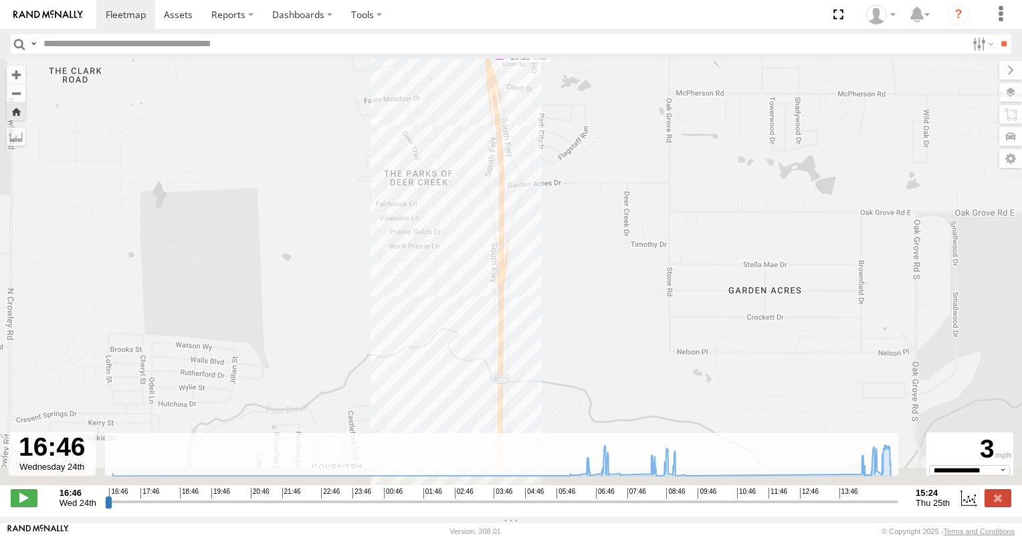
drag, startPoint x: 642, startPoint y: 353, endPoint x: 611, endPoint y: 110, distance: 245.5
click at [611, 110] on div "2012 D-SOL Welding Truck #3 06:38 Thu 07:11 Thu 08:34 Thu 08:55 Thu 09:08 Thu 1…" at bounding box center [511, 279] width 1022 height 440
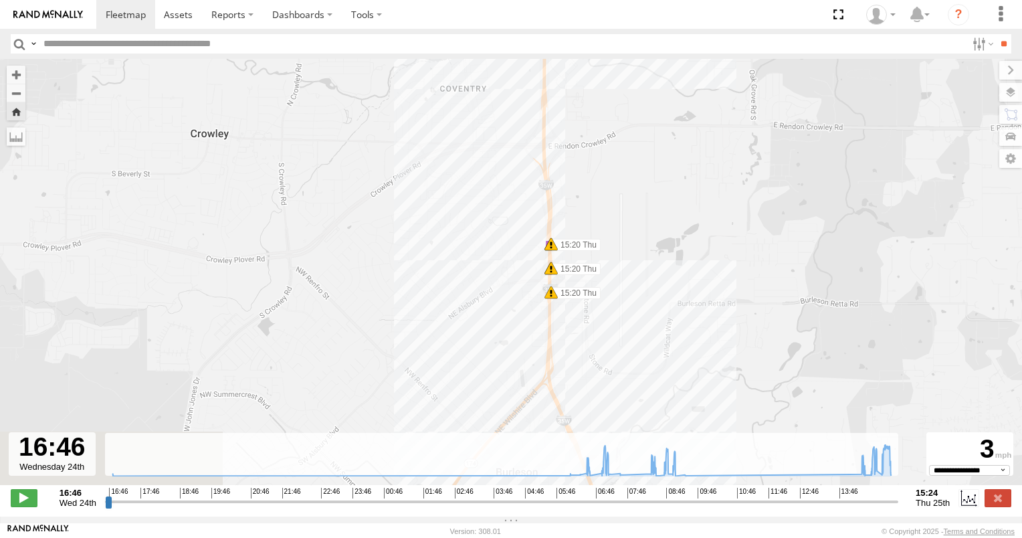
drag, startPoint x: 642, startPoint y: 334, endPoint x: 639, endPoint y: 154, distance: 180.6
click at [639, 155] on div "2012 D-SOL Welding Truck #3 06:38 Thu 07:11 Thu 08:34 Thu 08:55 Thu 09:08 Thu 1…" at bounding box center [511, 279] width 1022 height 440
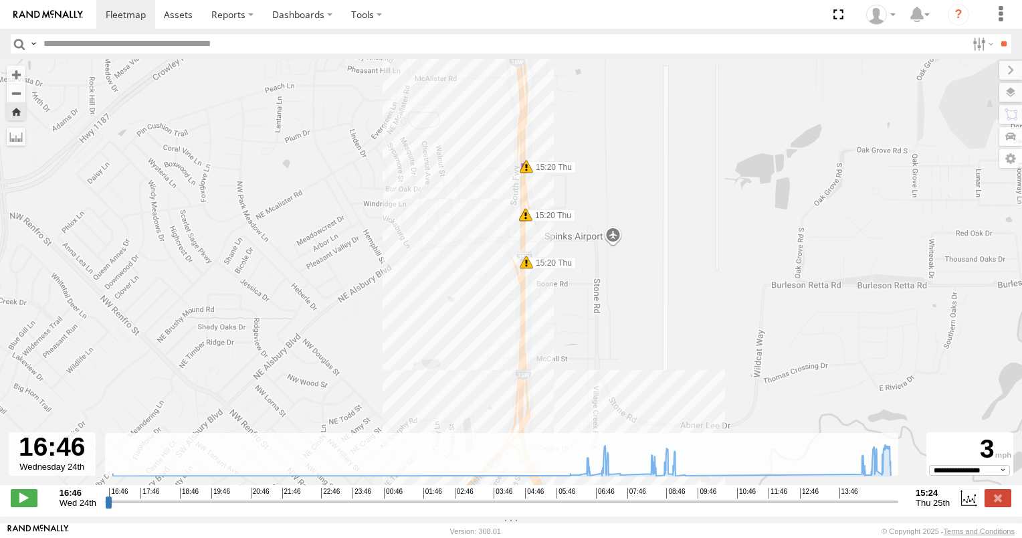
click at [528, 173] on span at bounding box center [526, 166] width 13 height 13
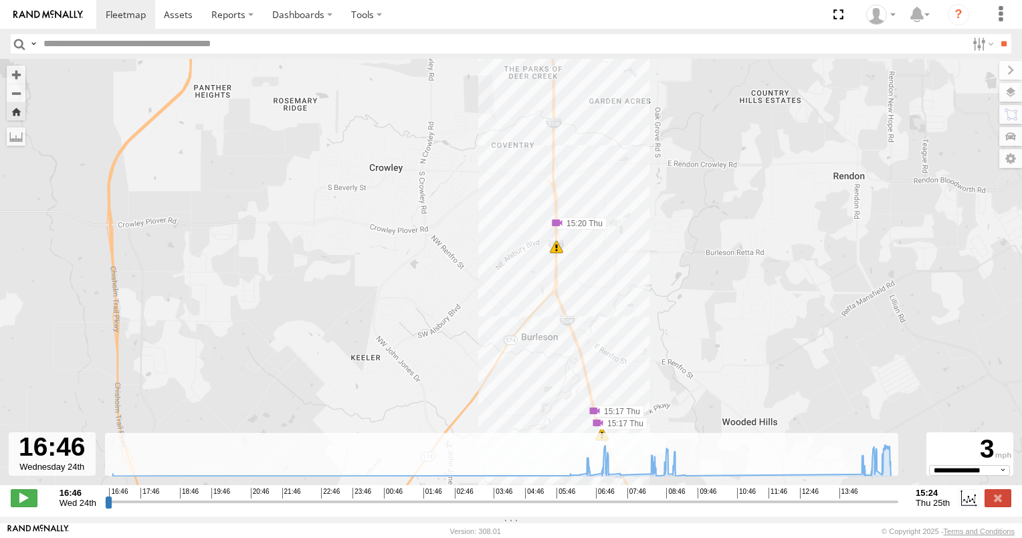
drag, startPoint x: 642, startPoint y: 322, endPoint x: 625, endPoint y: 173, distance: 149.5
click at [625, 174] on div "2012 D-SOL Welding Truck #3 06:38 Thu 07:11 Thu 08:34 Thu 08:55 Thu 09:08 Thu 1…" at bounding box center [511, 279] width 1022 height 440
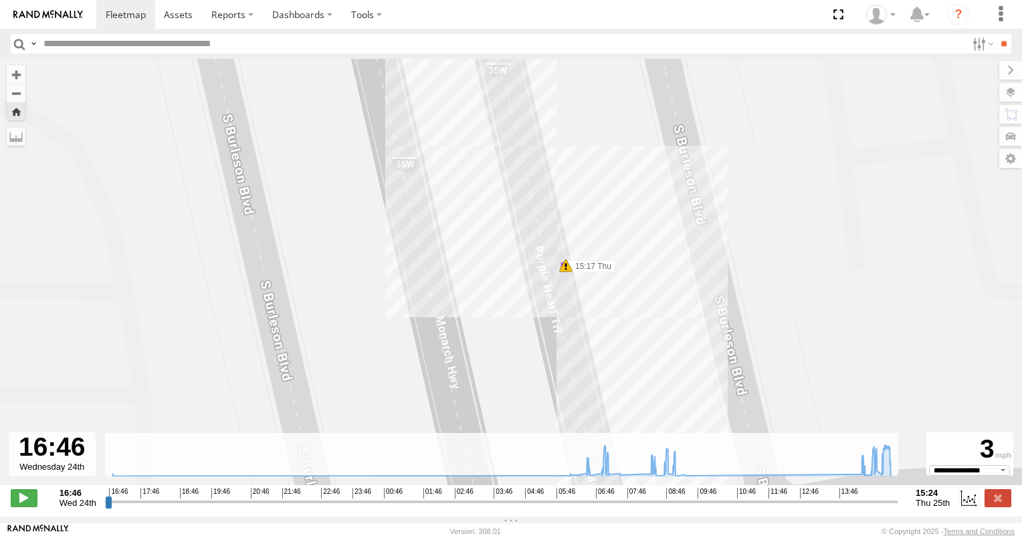
click at [560, 271] on span at bounding box center [565, 265] width 13 height 13
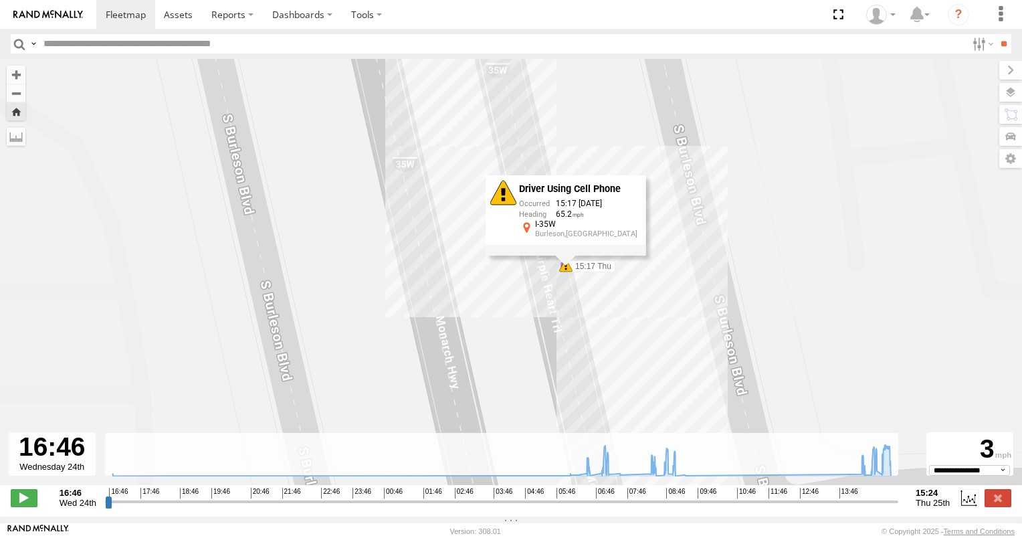
click at [566, 255] on div "Driver Using Cell Phone 15:17 09/25/2025 65.2 I-35W Burleson,TX" at bounding box center [566, 215] width 160 height 80
click at [568, 255] on div "Driver Using Cell Phone 15:17 09/25/2025 65.2 I-35W Burleson,TX" at bounding box center [566, 215] width 160 height 80
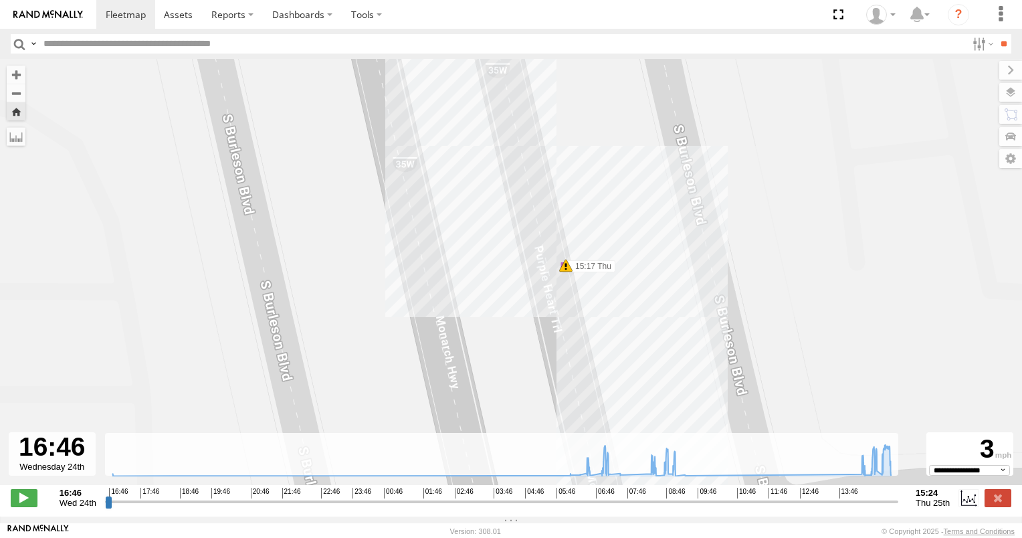
click at [565, 265] on span at bounding box center [565, 265] width 13 height 13
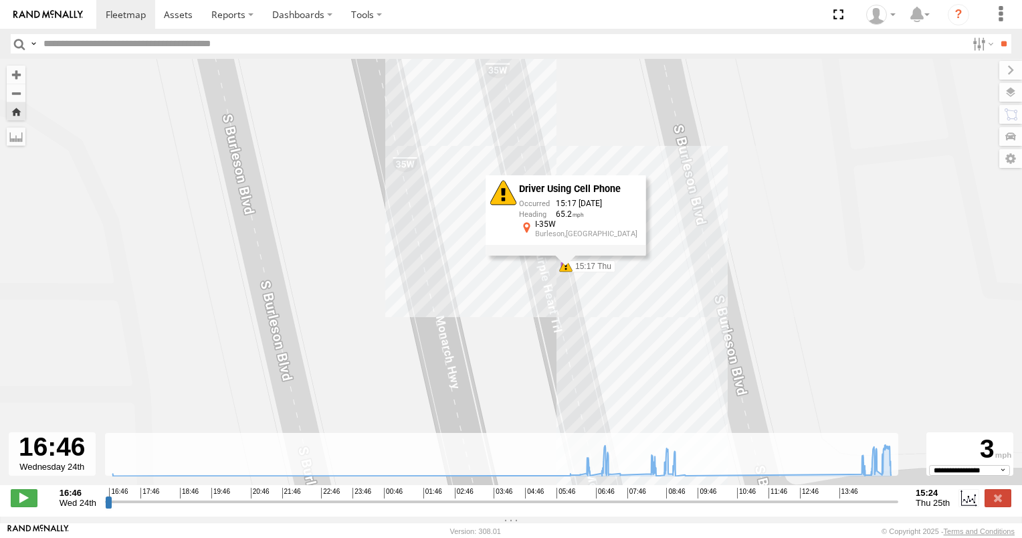
click at [560, 255] on div "Driver Using Cell Phone 15:17 09/25/2025 65.2 I-35W Burleson,TX" at bounding box center [566, 215] width 160 height 80
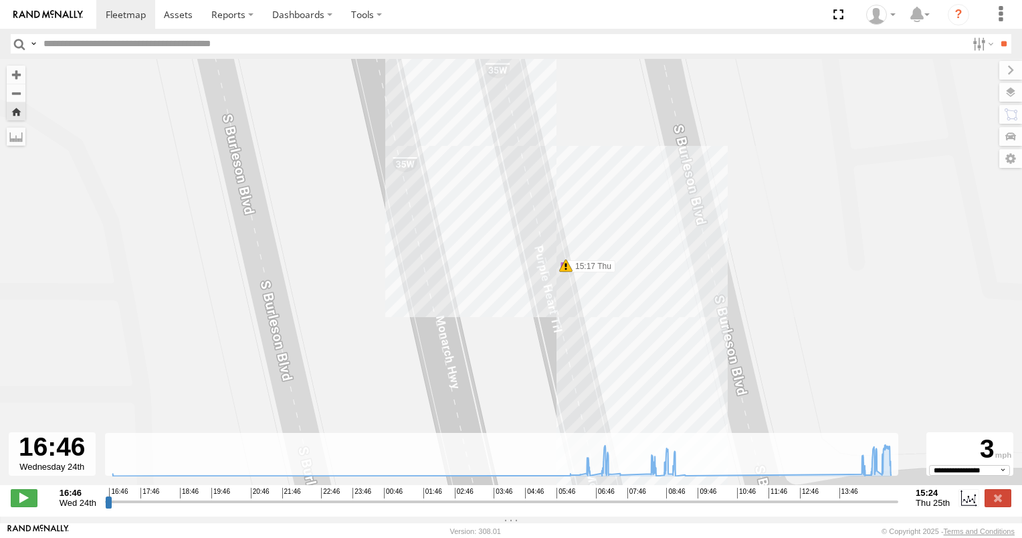
click at [560, 268] on span at bounding box center [565, 265] width 13 height 13
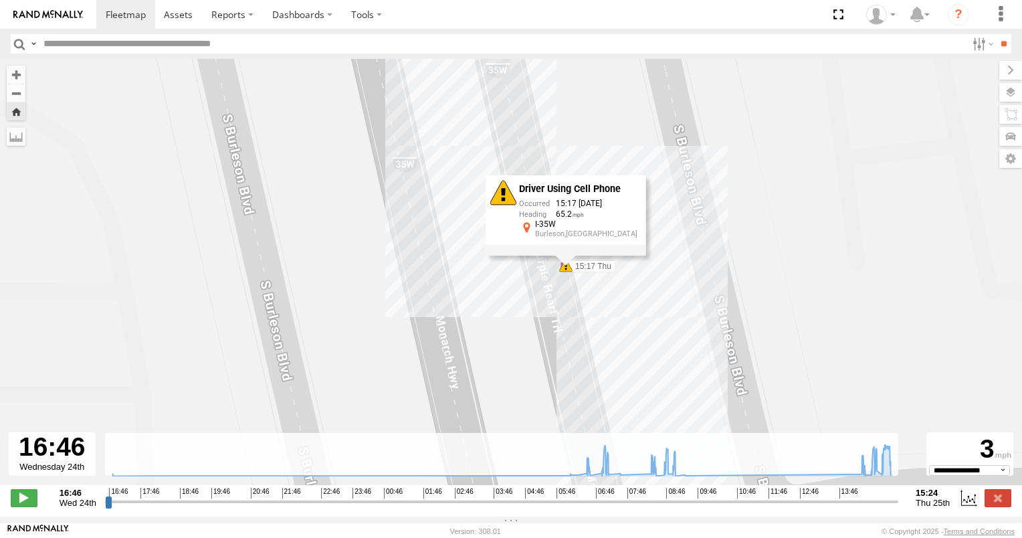
click at [559, 255] on div "Driver Using Cell Phone 15:17 09/25/2025 65.2 I-35W Burleson,TX" at bounding box center [566, 215] width 160 height 80
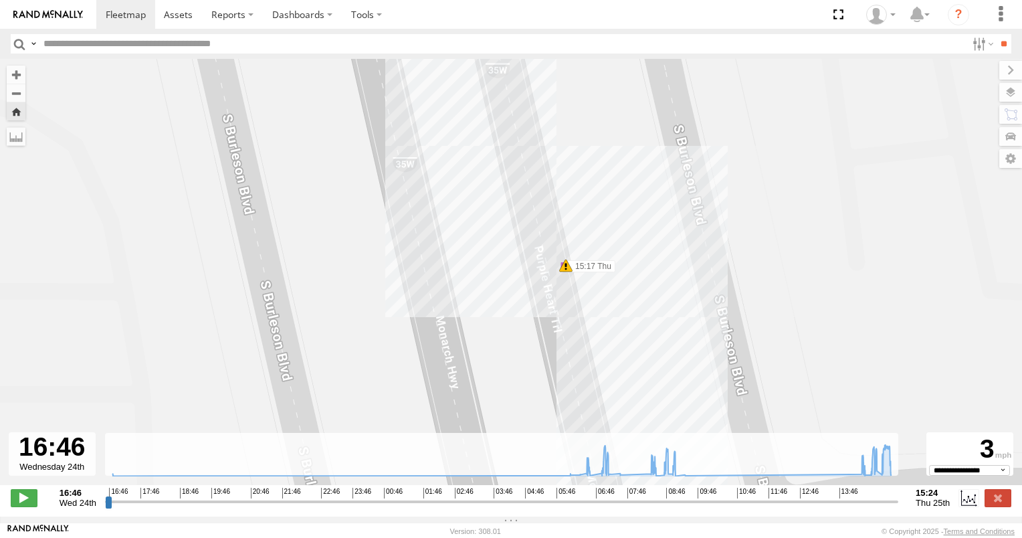
click at [560, 278] on div "2012 D-SOL Welding Truck #3 06:38 Thu 07:11 Thu 08:34 Thu 08:55 Thu 09:08 Thu 1…" at bounding box center [511, 279] width 1022 height 440
click at [558, 283] on div "2012 D-SOL Welding Truck #3 06:38 Thu 07:11 Thu 08:34 Thu 08:55 Thu 09:08 Thu 1…" at bounding box center [511, 279] width 1022 height 440
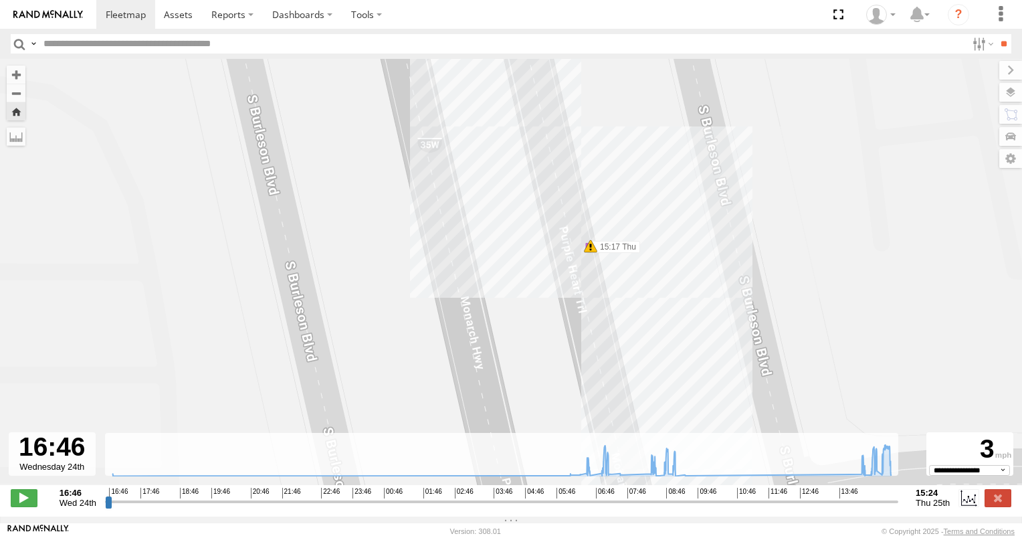
drag, startPoint x: 582, startPoint y: 274, endPoint x: 608, endPoint y: 254, distance: 32.5
click at [608, 253] on label "15:17 Thu" at bounding box center [615, 247] width 49 height 12
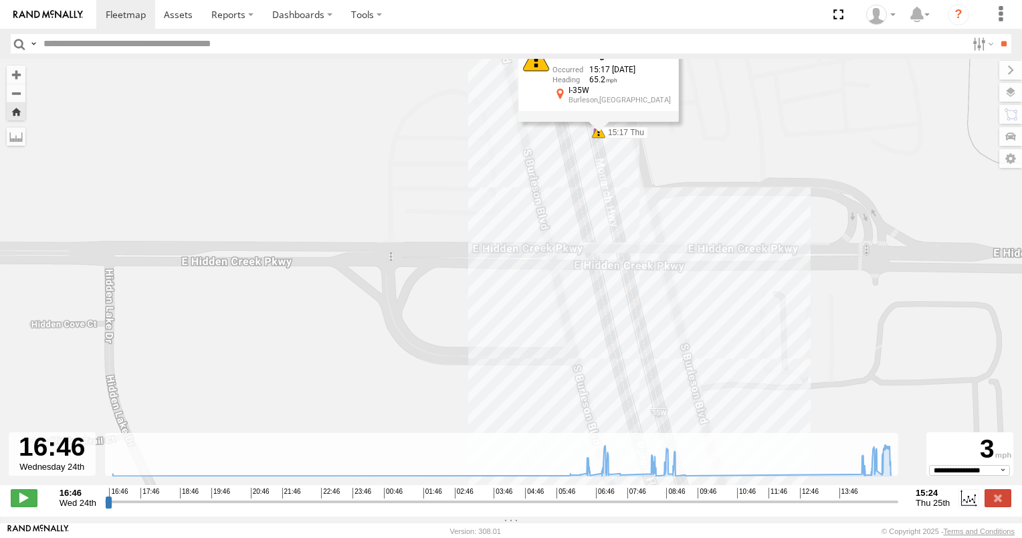
drag, startPoint x: 663, startPoint y: 326, endPoint x: 621, endPoint y: 72, distance: 258.3
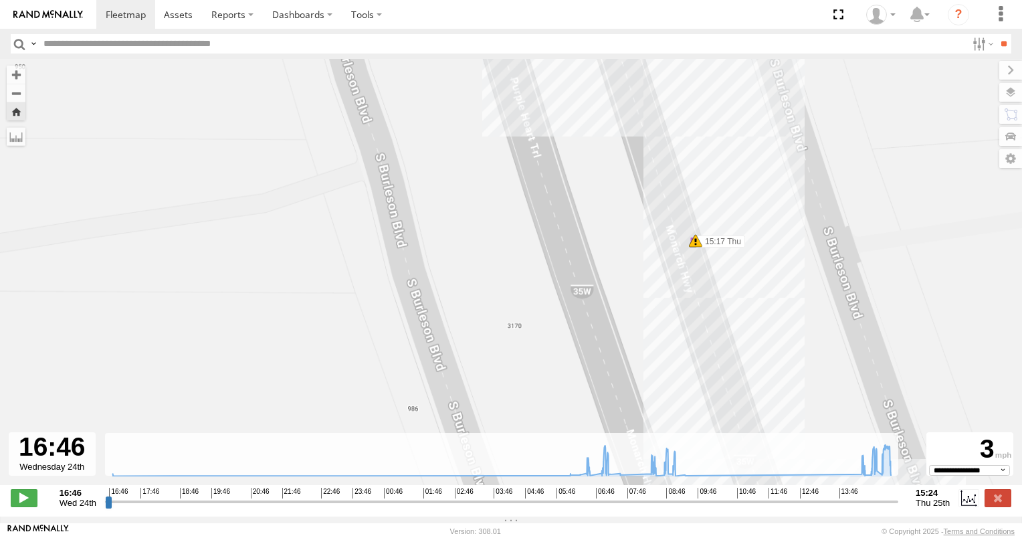
click at [700, 243] on span at bounding box center [695, 240] width 13 height 13
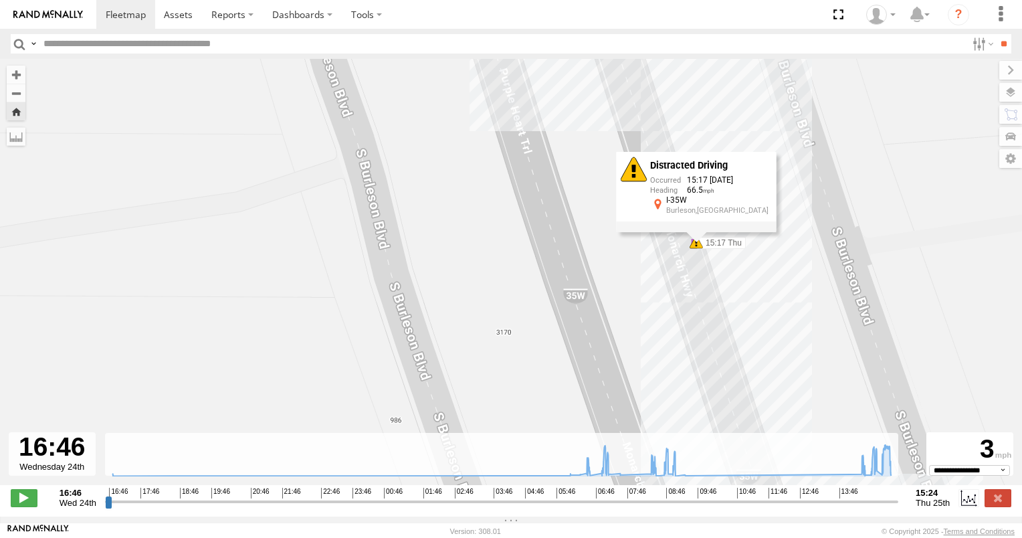
click at [730, 249] on label "15:17 Thu" at bounding box center [720, 243] width 49 height 12
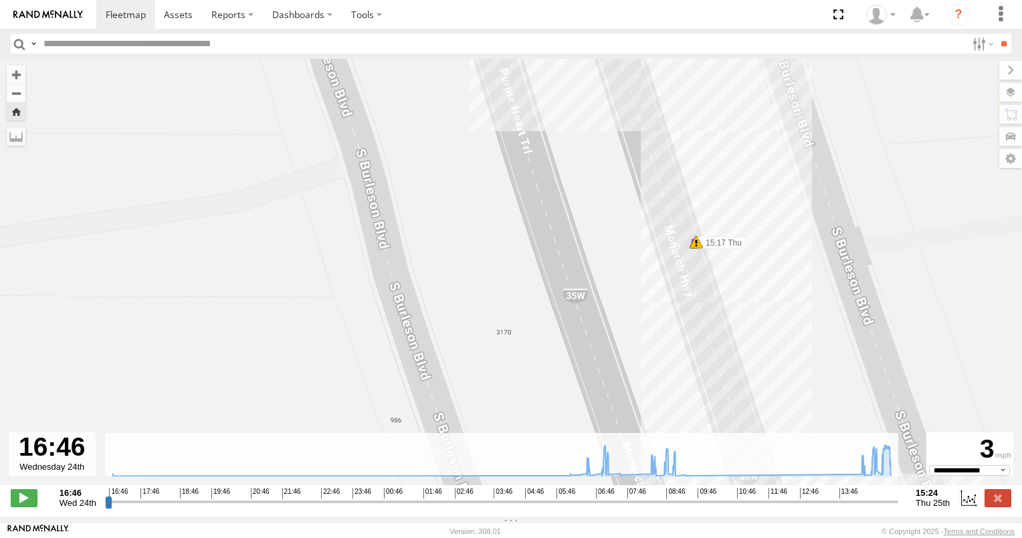
click at [722, 243] on label "15:17 Thu" at bounding box center [720, 243] width 49 height 12
click at [699, 247] on span at bounding box center [696, 241] width 13 height 13
click at [695, 245] on span at bounding box center [696, 241] width 13 height 13
click at [700, 248] on span at bounding box center [696, 241] width 13 height 13
click at [700, 246] on span at bounding box center [696, 241] width 13 height 13
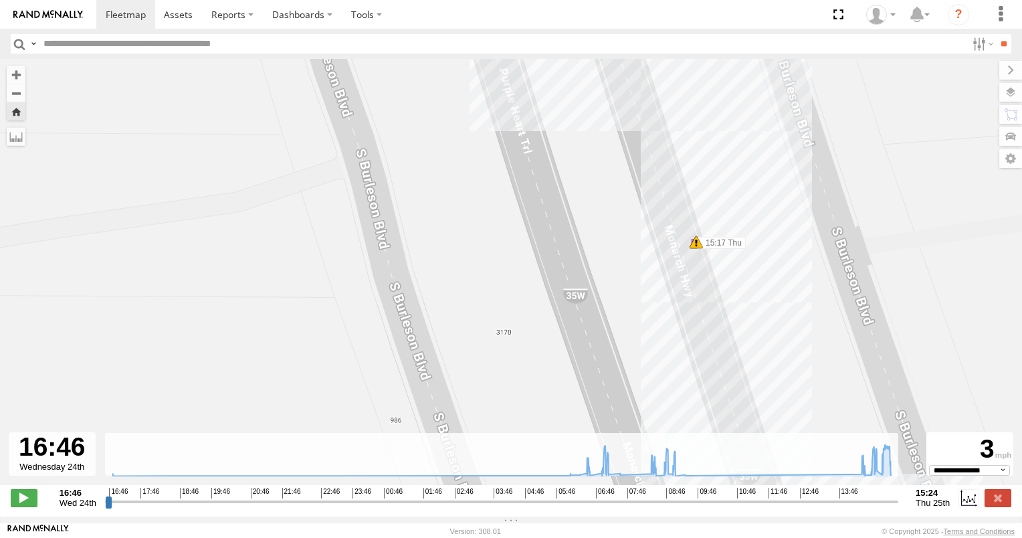
click at [700, 246] on span at bounding box center [696, 241] width 13 height 13
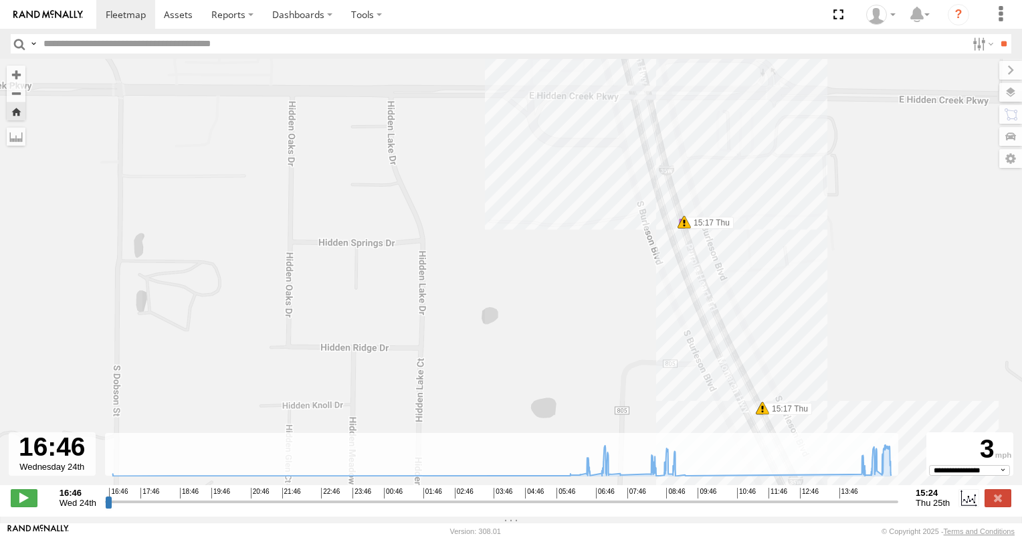
click at [682, 219] on span at bounding box center [684, 221] width 13 height 13
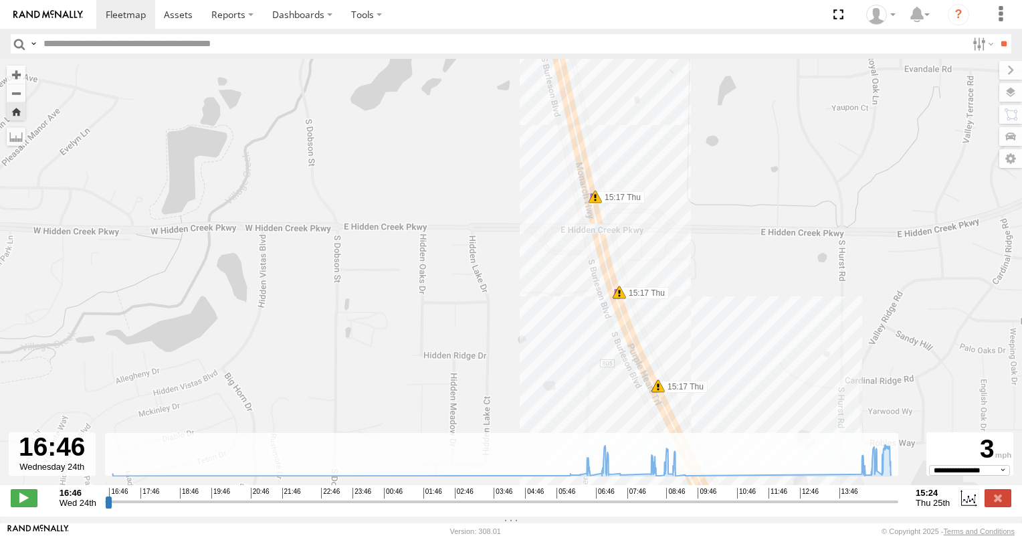
drag, startPoint x: 674, startPoint y: 208, endPoint x: 642, endPoint y: 310, distance: 107.3
click at [642, 310] on div "2012 D-SOL Welding Truck #3 06:38 Thu 07:11 Thu 08:34 Thu 08:55 Thu 09:08 Thu 1…" at bounding box center [511, 279] width 1022 height 440
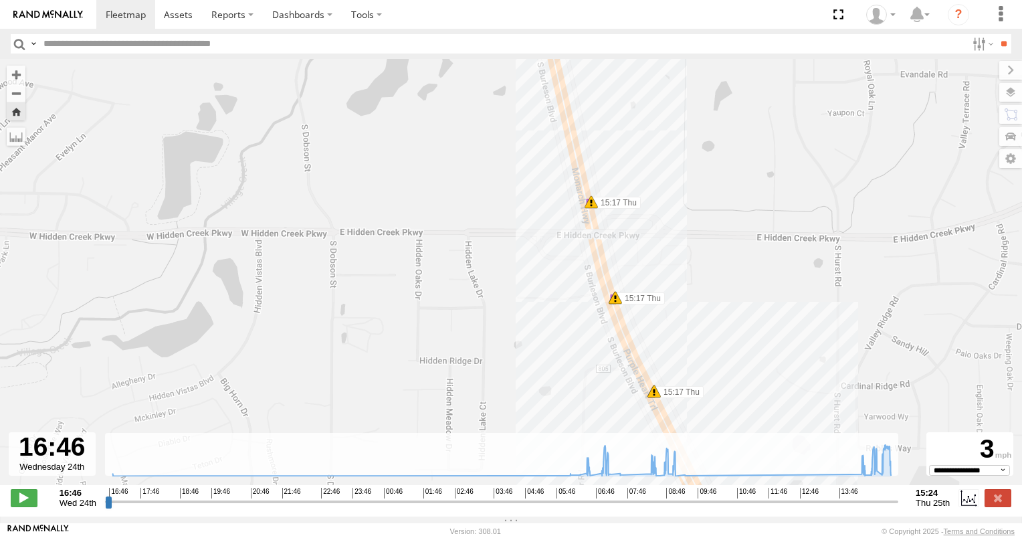
drag, startPoint x: 595, startPoint y: 217, endPoint x: 595, endPoint y: 209, distance: 7.4
click at [595, 216] on div "2012 D-SOL Welding Truck #3 06:38 Thu 07:11 Thu 08:34 Thu 08:55 Thu 09:08 Thu 1…" at bounding box center [511, 279] width 1022 height 440
click at [591, 205] on span at bounding box center [591, 201] width 13 height 13
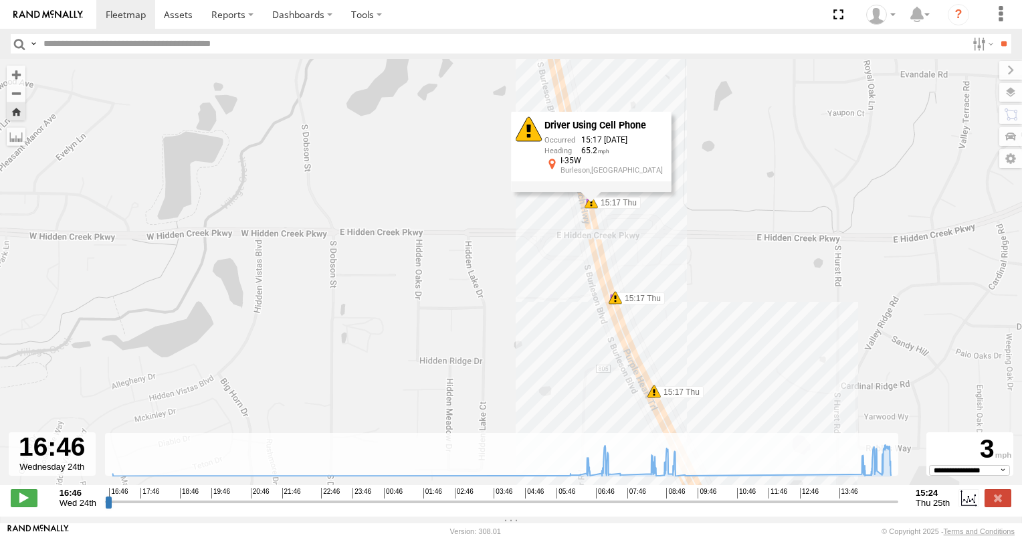
click at [577, 163] on div "I-35W" at bounding box center [611, 161] width 102 height 9
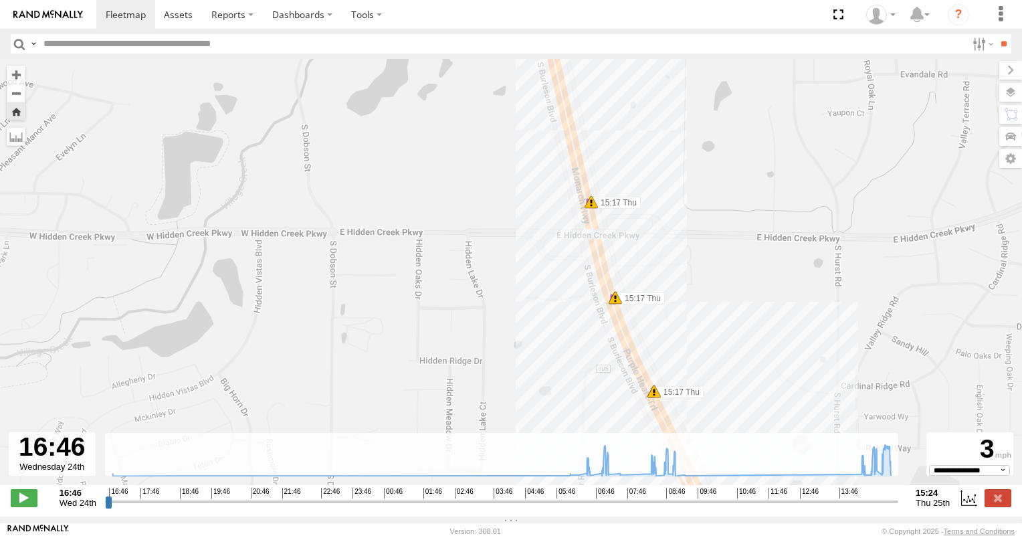
click at [591, 203] on span at bounding box center [591, 201] width 13 height 13
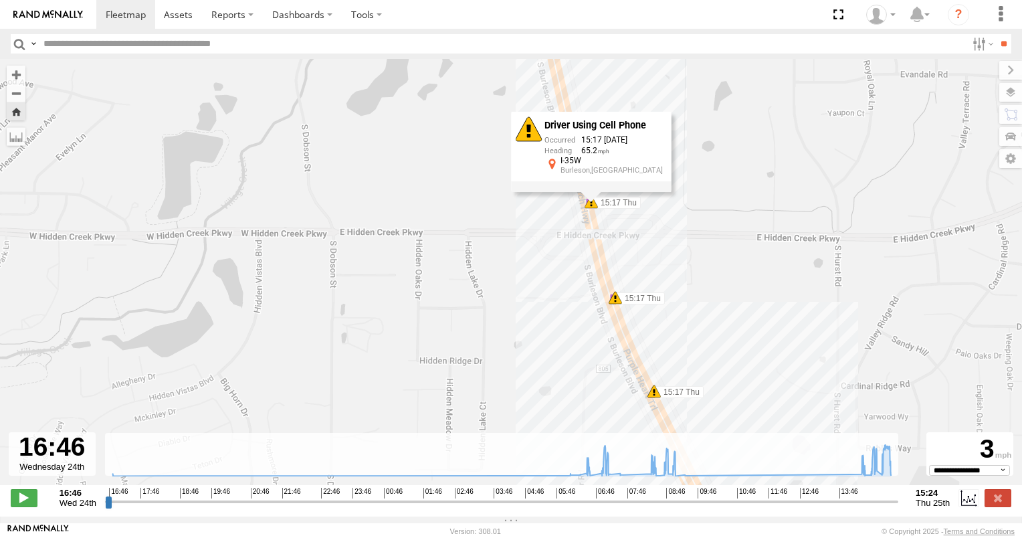
click at [621, 155] on div "65.2" at bounding box center [603, 151] width 118 height 10
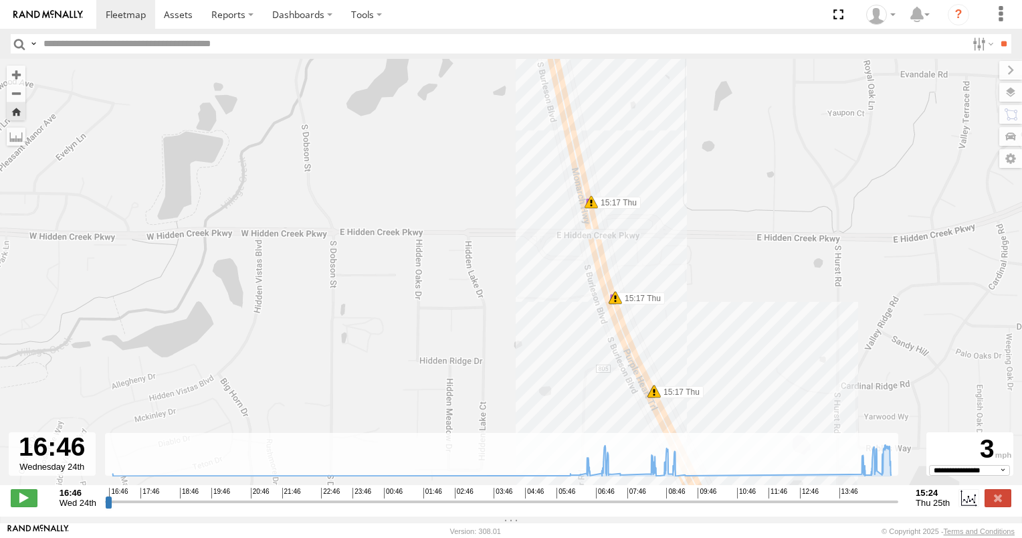
click at [616, 209] on label "15:17 Thu" at bounding box center [615, 203] width 49 height 12
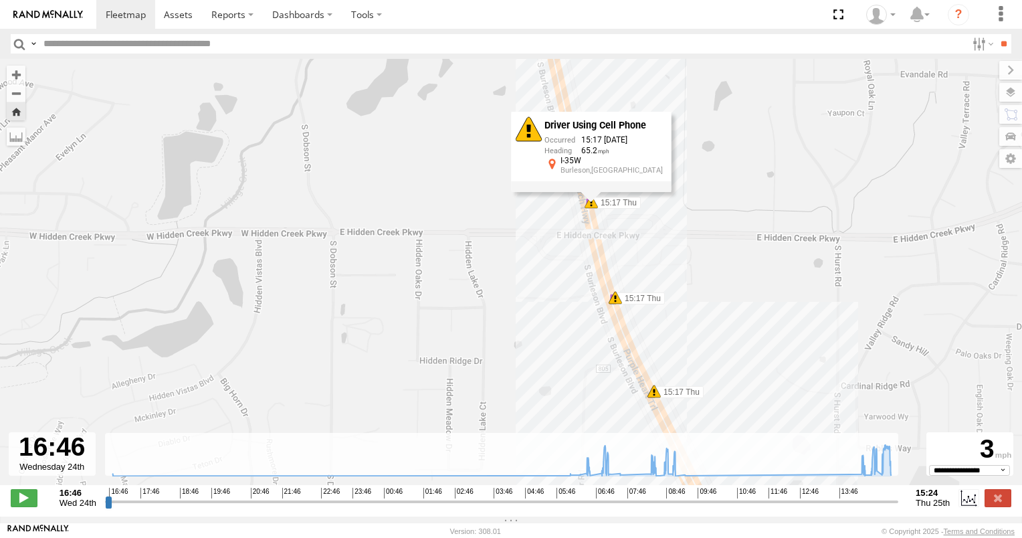
click at [608, 131] on div "Driver Using Cell Phone" at bounding box center [603, 126] width 118 height 11
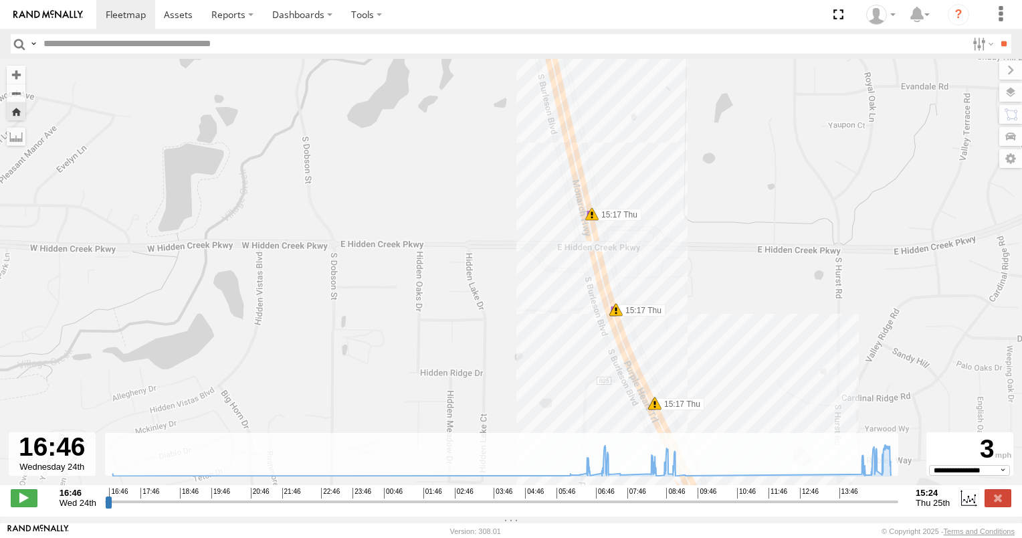
drag, startPoint x: 599, startPoint y: 140, endPoint x: 672, endPoint y: 340, distance: 212.9
click at [679, 342] on div "2012 D-SOL Welding Truck #3 06:38 Thu 07:11 Thu 08:34 Thu 08:55 Thu 09:08 Thu 1…" at bounding box center [511, 279] width 1022 height 440
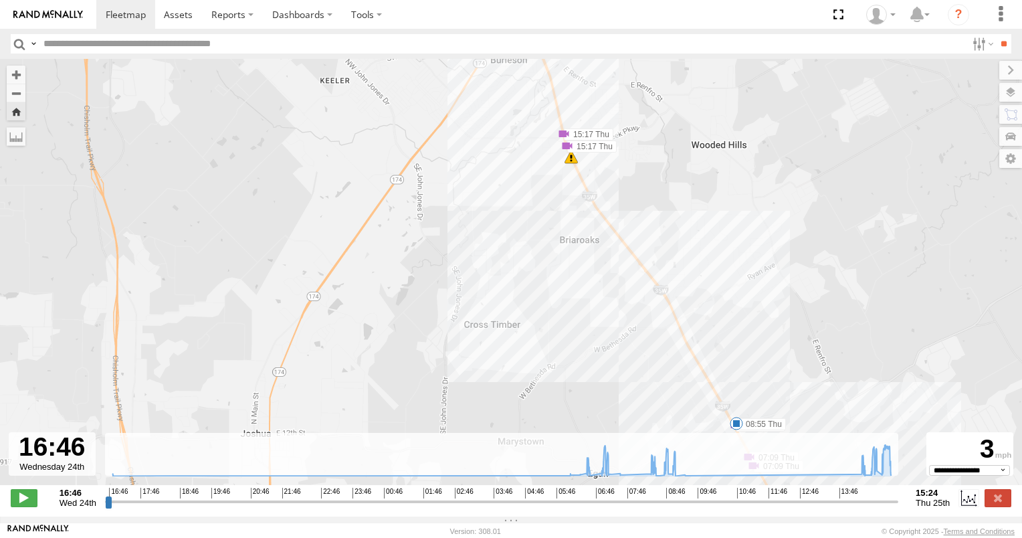
drag, startPoint x: 752, startPoint y: 367, endPoint x: 648, endPoint y: 139, distance: 249.9
click at [648, 139] on div "2012 D-SOL Welding Truck #3 06:38 Thu 07:11 Thu 08:34 Thu 08:55 Thu 09:08 Thu 1…" at bounding box center [511, 279] width 1022 height 440
click at [563, 137] on span at bounding box center [563, 133] width 13 height 13
click at [577, 106] on link at bounding box center [578, 99] width 60 height 13
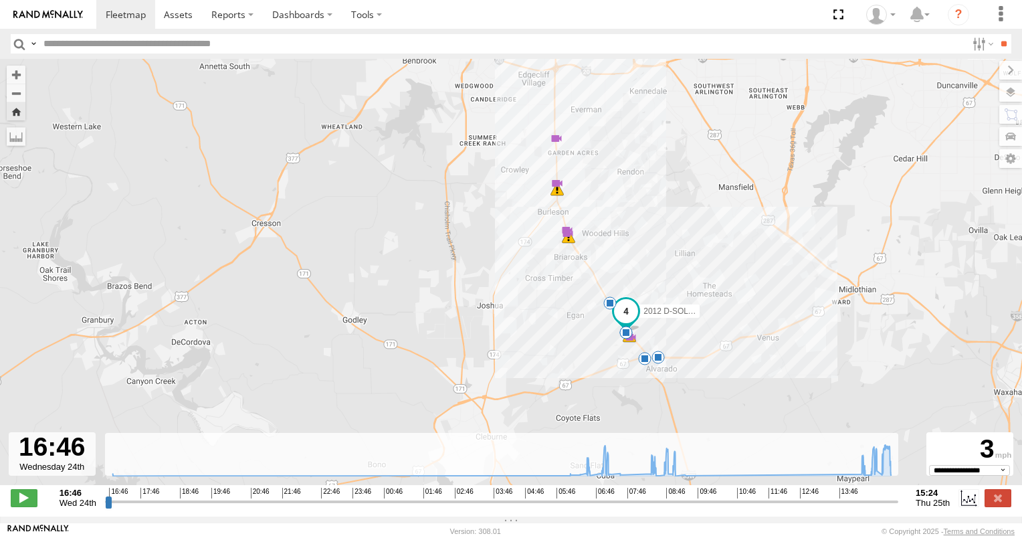
drag, startPoint x: 550, startPoint y: 121, endPoint x: 554, endPoint y: 217, distance: 95.7
click at [554, 217] on div "2012 D-SOL Welding Truck #3 06:38 Thu 07:11 Thu 08:34 Thu 08:55 Thu 09:08 Thu 1…" at bounding box center [511, 279] width 1022 height 440
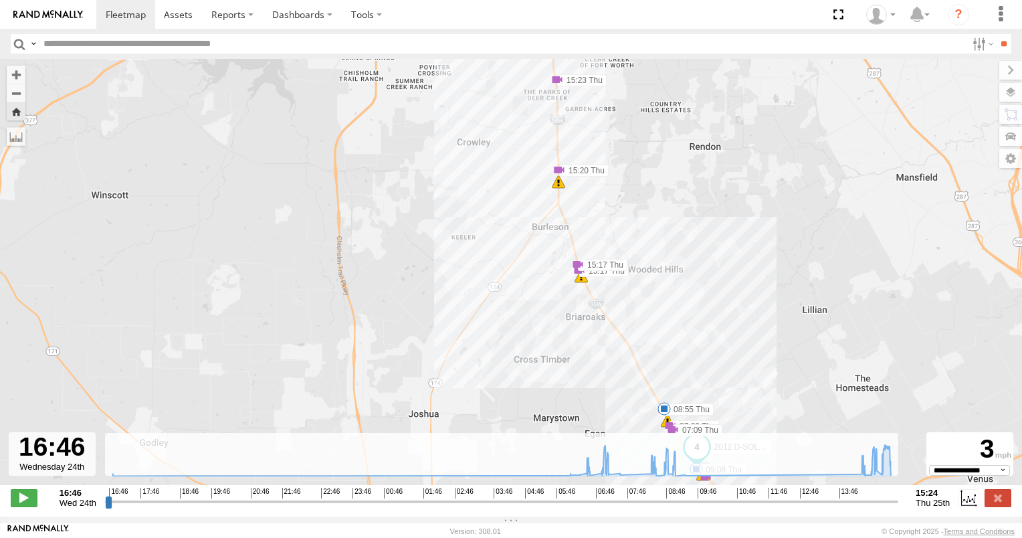
click at [560, 171] on span at bounding box center [558, 169] width 13 height 13
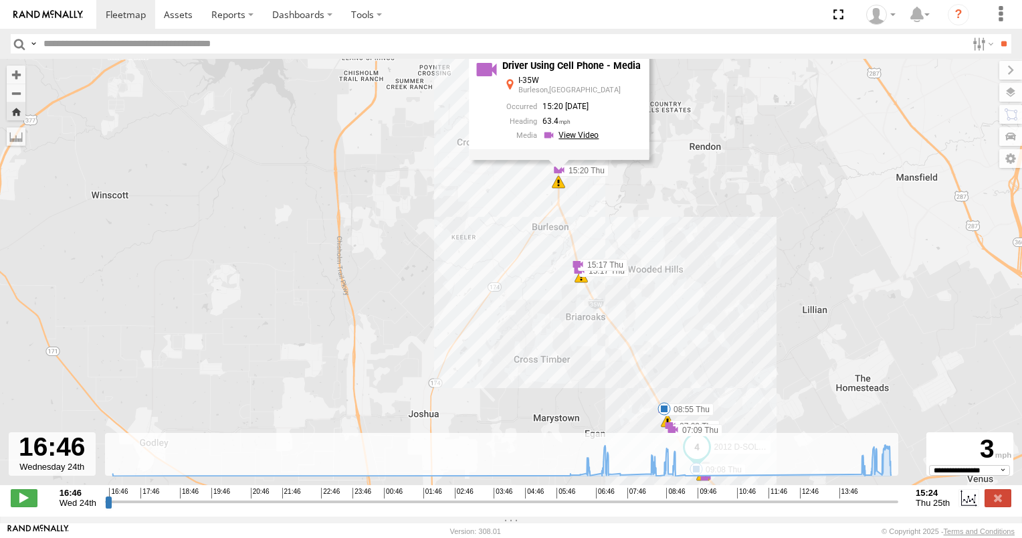
click at [580, 139] on link at bounding box center [572, 135] width 60 height 13
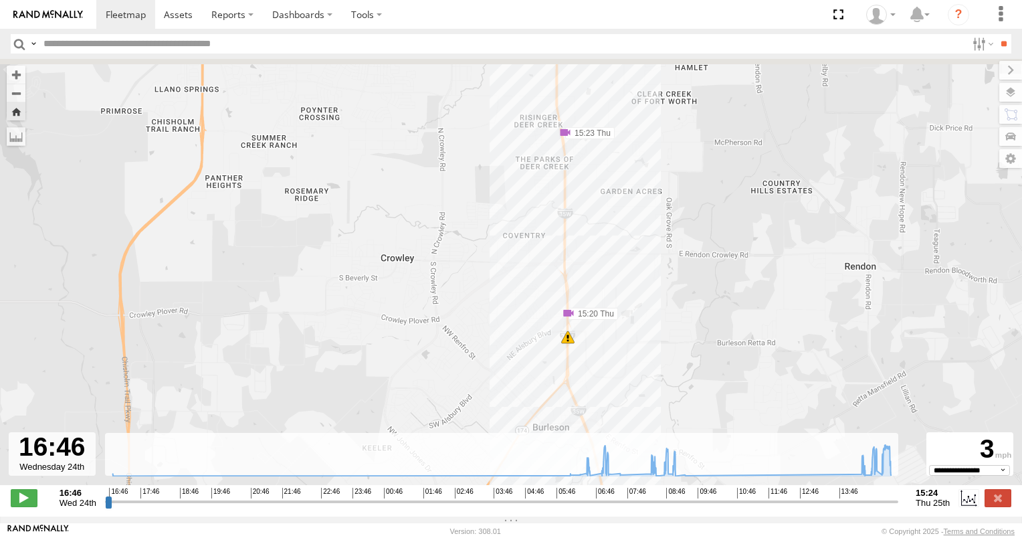
drag, startPoint x: 572, startPoint y: 94, endPoint x: 559, endPoint y: 176, distance: 83.2
click at [559, 176] on div "2012 D-SOL Welding Truck #3 06:38 Thu 07:11 Thu 08:34 Thu 08:55 Thu 09:08 Thu 1…" at bounding box center [511, 279] width 1022 height 440
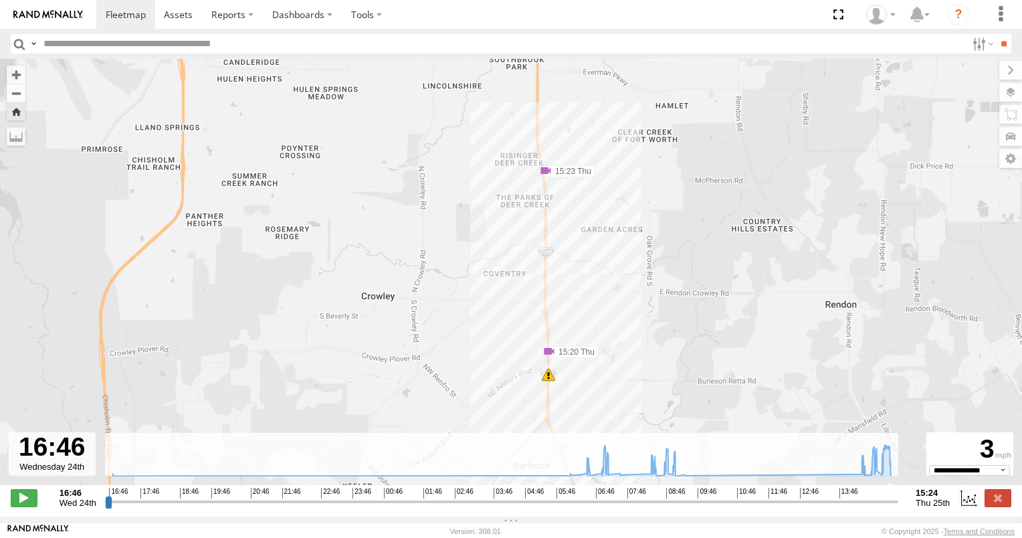
click at [546, 171] on span at bounding box center [545, 170] width 13 height 13
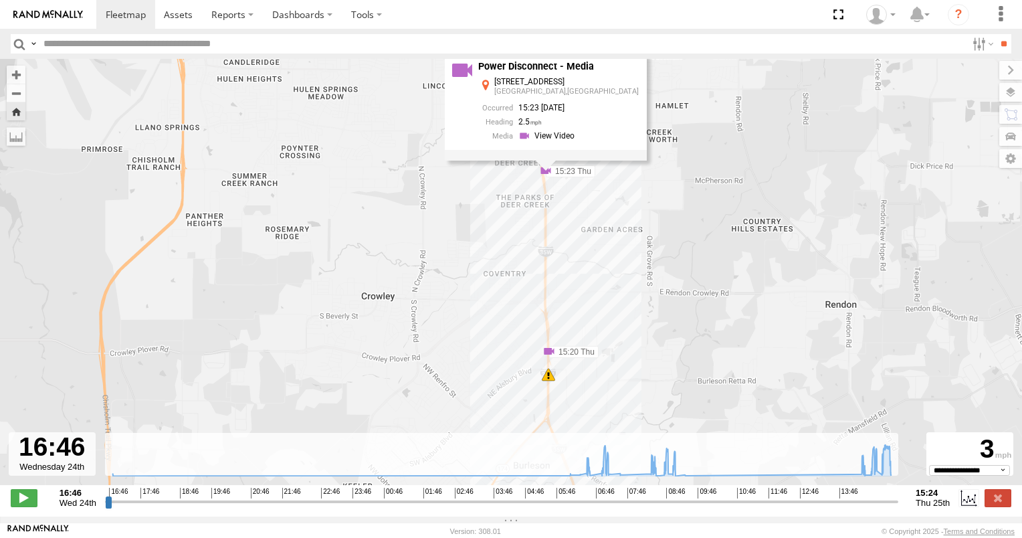
click at [570, 146] on div "101 Coin St Garden Acres Area,TX 15:23 09/25/2025 2.5" at bounding box center [558, 112] width 161 height 69
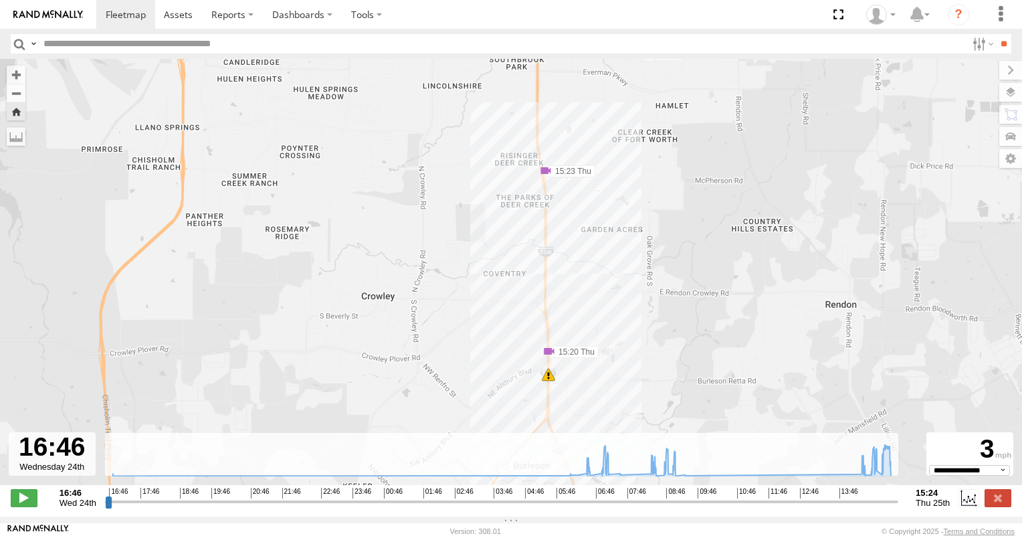
click at [546, 175] on span at bounding box center [545, 170] width 13 height 13
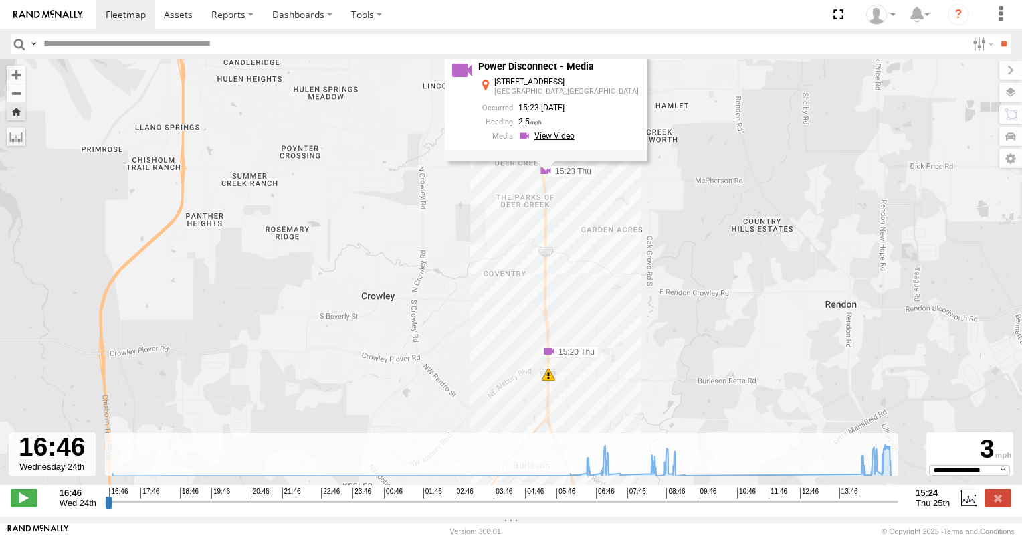
click at [577, 142] on link at bounding box center [548, 136] width 60 height 13
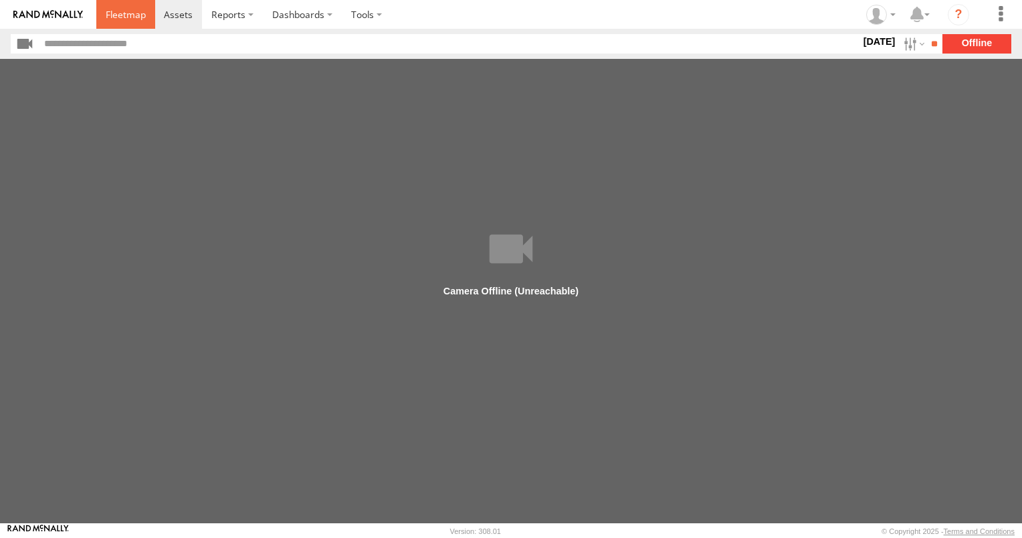
click at [127, 13] on span at bounding box center [126, 14] width 40 height 13
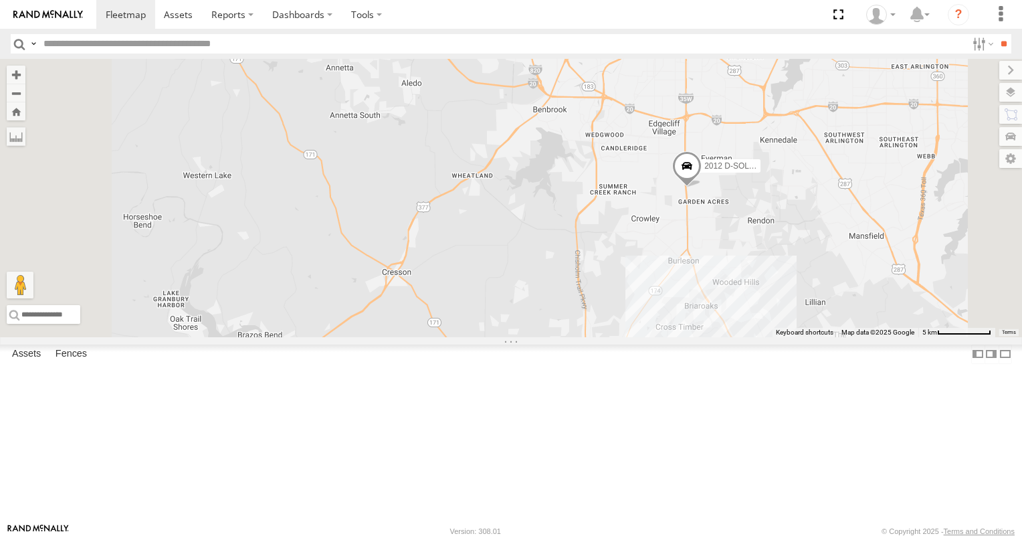
click at [0, 0] on link at bounding box center [0, 0] width 0 height 0
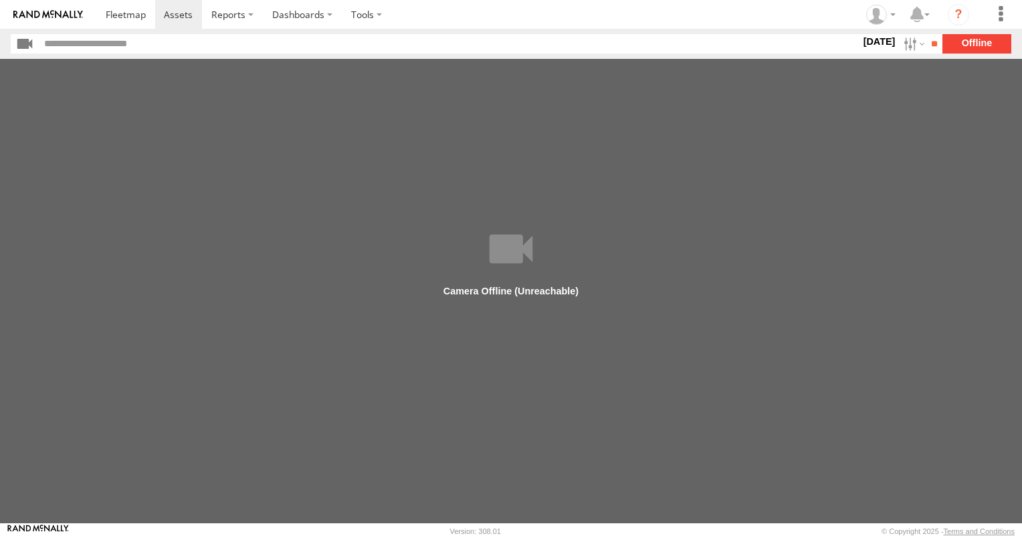
drag, startPoint x: 435, startPoint y: 290, endPoint x: 514, endPoint y: 301, distance: 79.1
click at [445, 297] on main "Duration (seconds): * ** ** ** ** ** ** *** *** *** *** Quality: High Low Play …" at bounding box center [511, 291] width 1022 height 464
click at [504, 241] on main "Duration (seconds): * ** ** ** ** ** ** *** *** *** *** Quality: High Low Play …" at bounding box center [511, 291] width 1022 height 464
click at [936, 46] on input "**" at bounding box center [934, 43] width 15 height 19
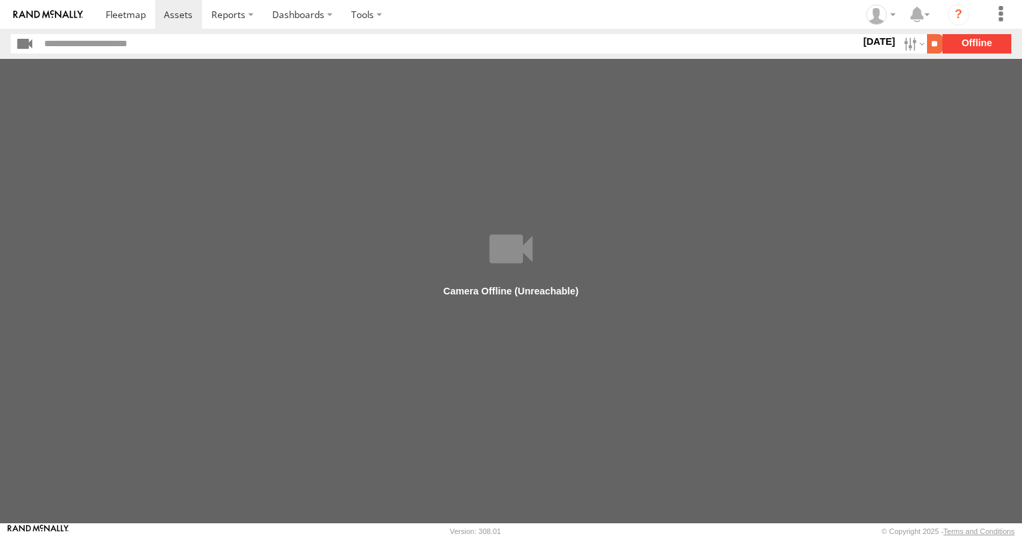
click at [928, 51] on input "**" at bounding box center [934, 43] width 15 height 19
click at [882, 43] on label "25 Sep 25" at bounding box center [878, 41] width 37 height 15
click at [0, 0] on label "Today" at bounding box center [0, 0] width 0 height 0
click at [0, 0] on span "Today" at bounding box center [0, 0] width 0 height 0
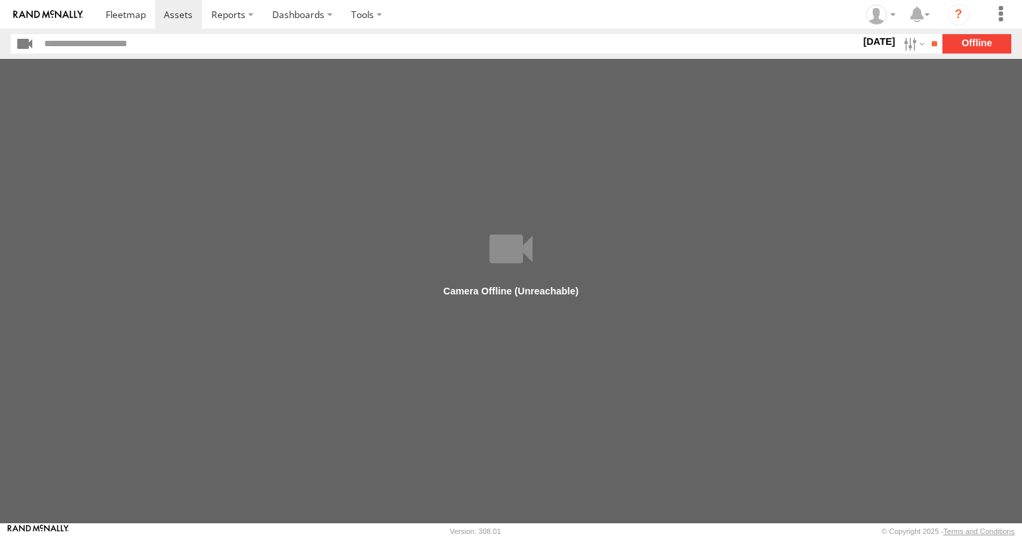
drag, startPoint x: 770, startPoint y: 190, endPoint x: 746, endPoint y: 185, distance: 23.9
click at [860, 54] on div "25 Sep 25 S M T W T F S S M T" at bounding box center [878, 43] width 37 height 19
click at [0, 0] on span "Today" at bounding box center [0, 0] width 0 height 0
click at [976, 37] on section "25 Sep 25 S M T W T F S S M T W" at bounding box center [511, 43] width 1001 height 19
click at [961, 44] on section "25 Sep 25 S M T W T F S S M T W" at bounding box center [511, 43] width 1001 height 19
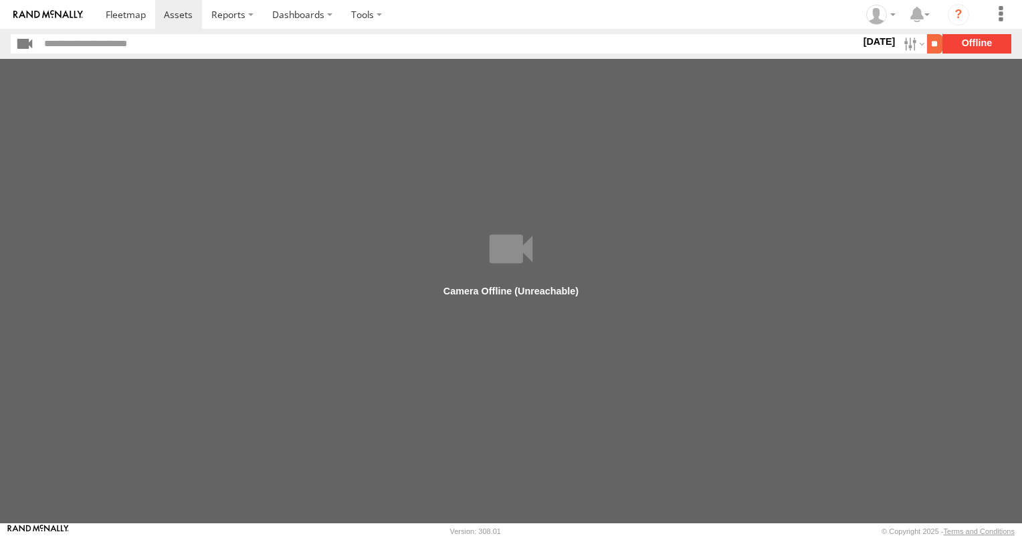
click at [928, 37] on input "**" at bounding box center [934, 43] width 15 height 19
click at [927, 41] on input "**" at bounding box center [934, 43] width 15 height 19
click at [980, 42] on section "25 Sep 25 S M T W T F S S M T W" at bounding box center [511, 43] width 1001 height 19
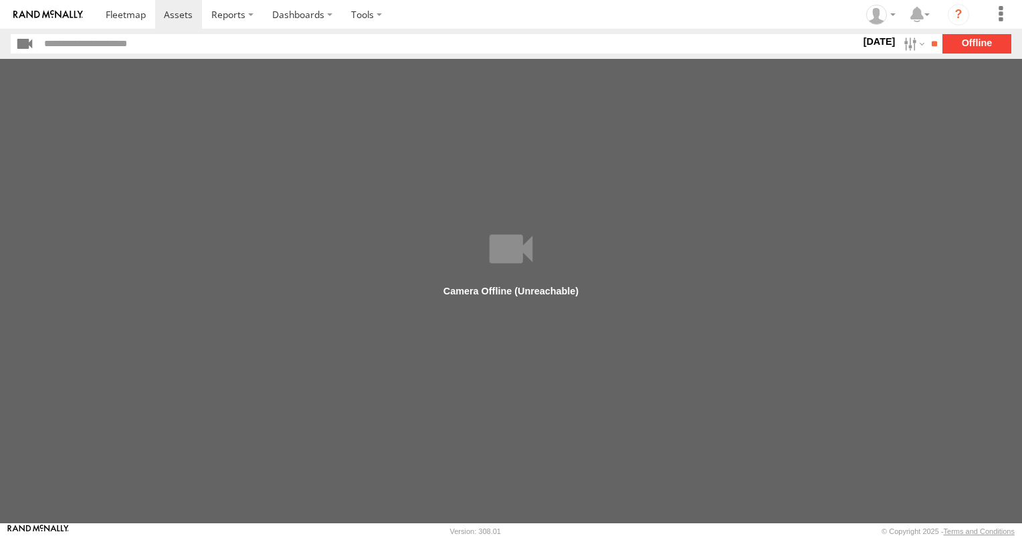
click at [980, 42] on section "25 Sep 25 S M T W T F S S M T W" at bounding box center [511, 43] width 1001 height 19
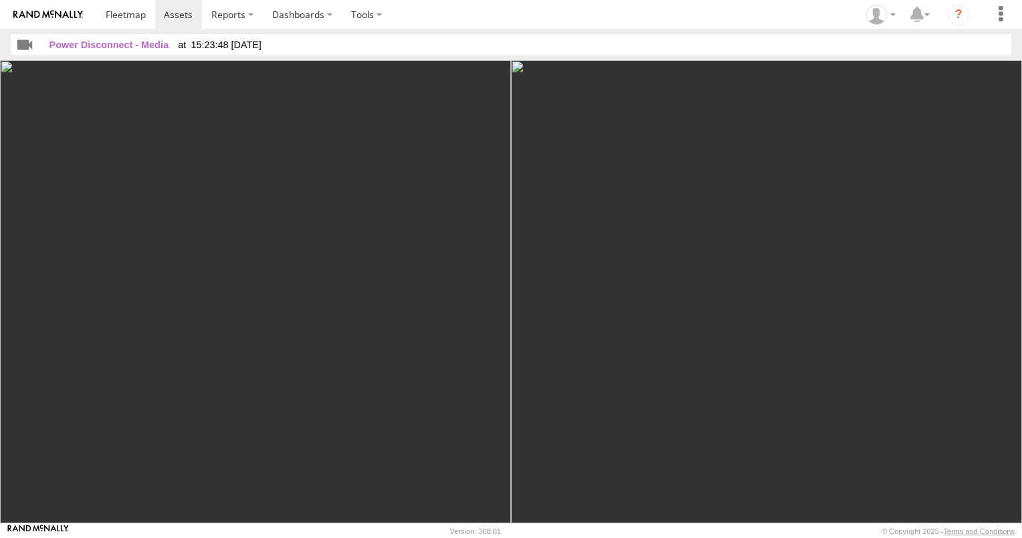
click at [617, 322] on img at bounding box center [766, 291] width 511 height 463
click at [518, 423] on img at bounding box center [766, 291] width 511 height 463
click at [8, 427] on img at bounding box center [255, 291] width 511 height 463
click at [975, 94] on div at bounding box center [511, 291] width 1022 height 463
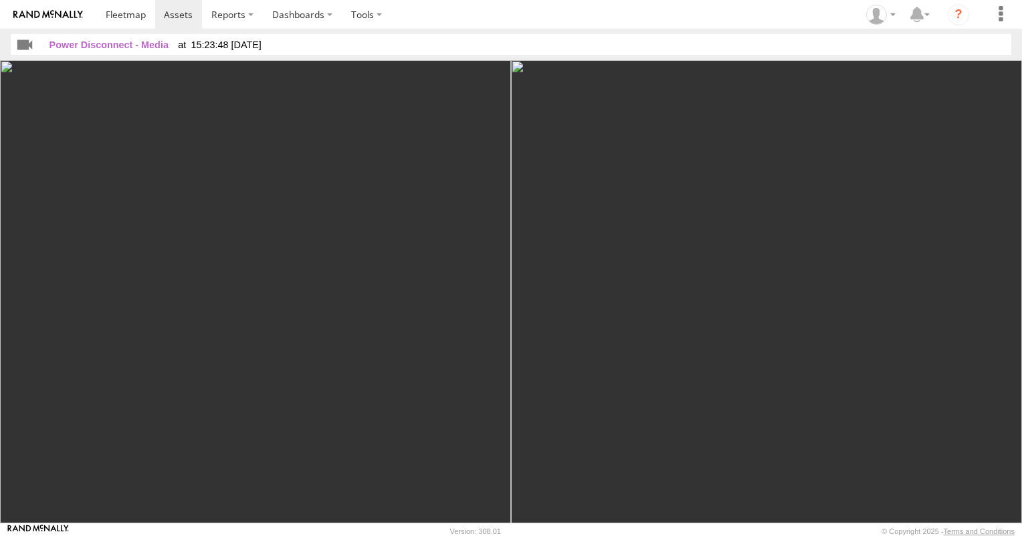
drag, startPoint x: 975, startPoint y: 94, endPoint x: 960, endPoint y: 107, distance: 19.4
click at [960, 107] on div at bounding box center [511, 291] width 1022 height 463
click at [253, 330] on img at bounding box center [255, 291] width 511 height 463
click at [13, 427] on img at bounding box center [255, 291] width 511 height 463
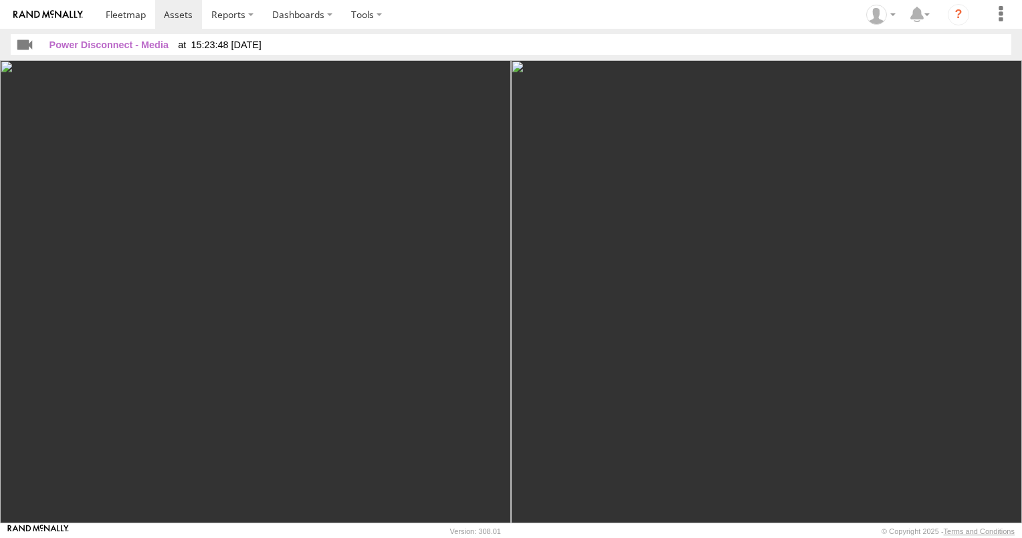
click at [13, 427] on img at bounding box center [255, 291] width 511 height 463
click at [305, 328] on img at bounding box center [255, 291] width 511 height 463
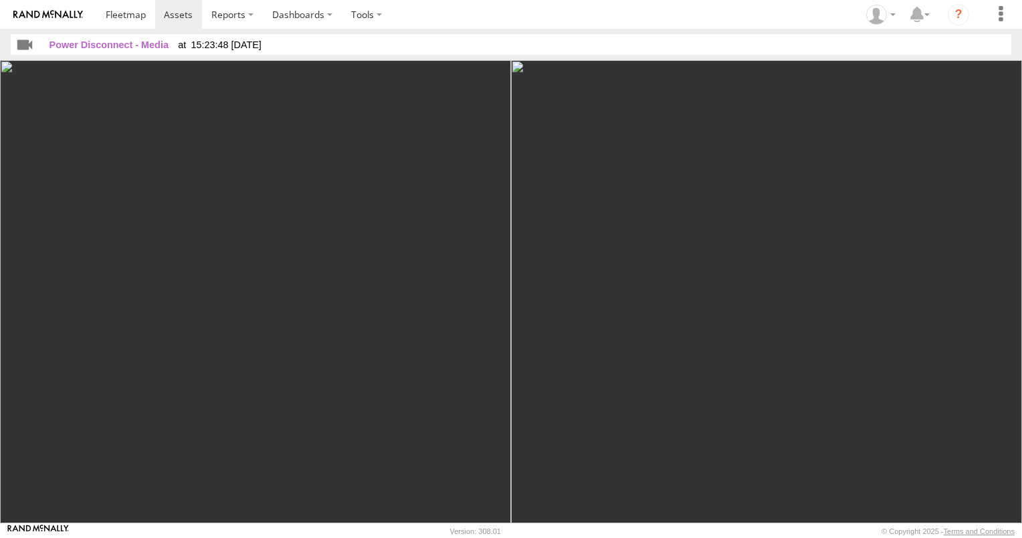
click at [305, 328] on img at bounding box center [255, 291] width 511 height 463
click at [775, 377] on img at bounding box center [766, 291] width 511 height 463
click at [773, 377] on img at bounding box center [766, 291] width 511 height 463
click at [575, 396] on img at bounding box center [766, 291] width 511 height 463
click at [561, 416] on img at bounding box center [766, 291] width 511 height 463
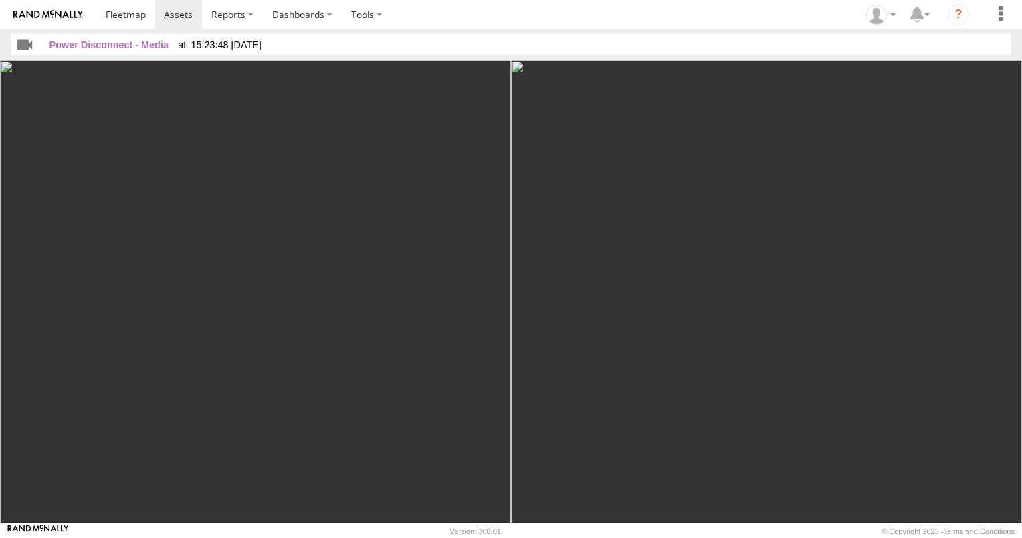
click at [561, 416] on img at bounding box center [766, 291] width 511 height 463
click at [569, 433] on img at bounding box center [766, 291] width 511 height 463
click at [128, 9] on span at bounding box center [126, 14] width 40 height 13
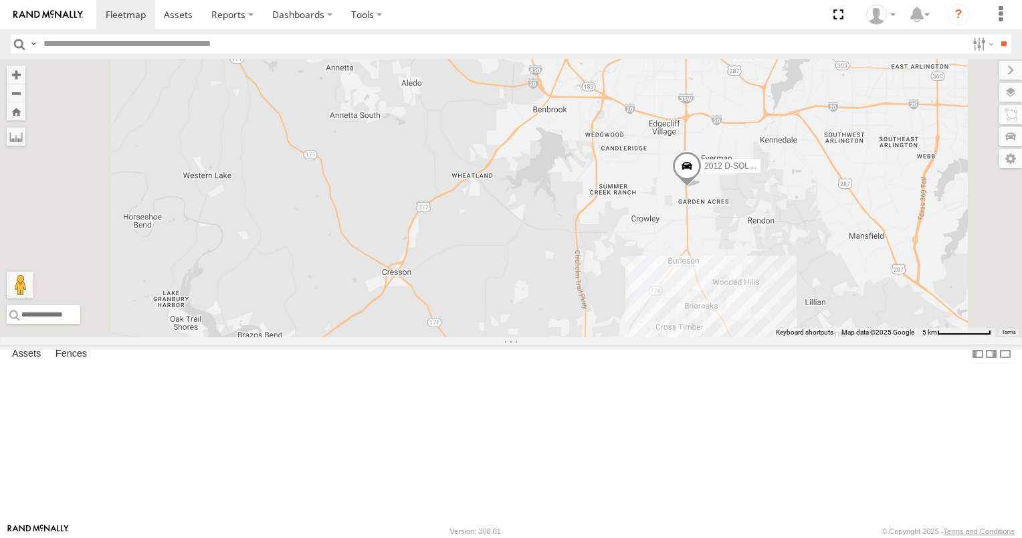
click at [0, 0] on span at bounding box center [0, 0] width 0 height 0
